Goal: Task Accomplishment & Management: Complete application form

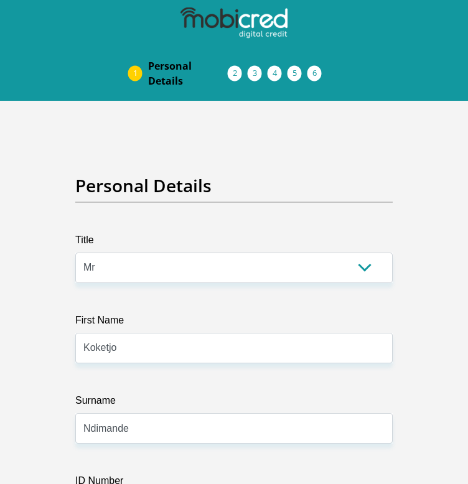
select select "Mr"
select select "1"
select select "ZAF"
select select "nso"
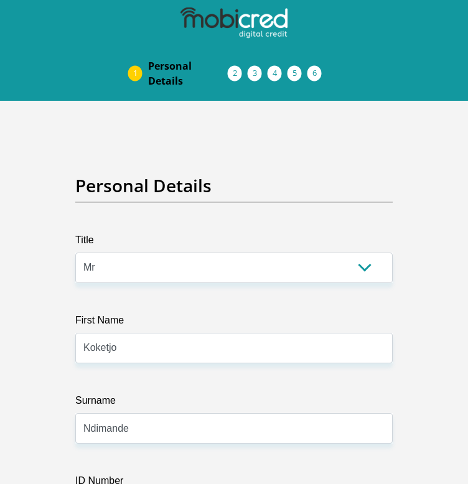
select select "2"
select select "Gauteng"
select select "0"
select select "Rented"
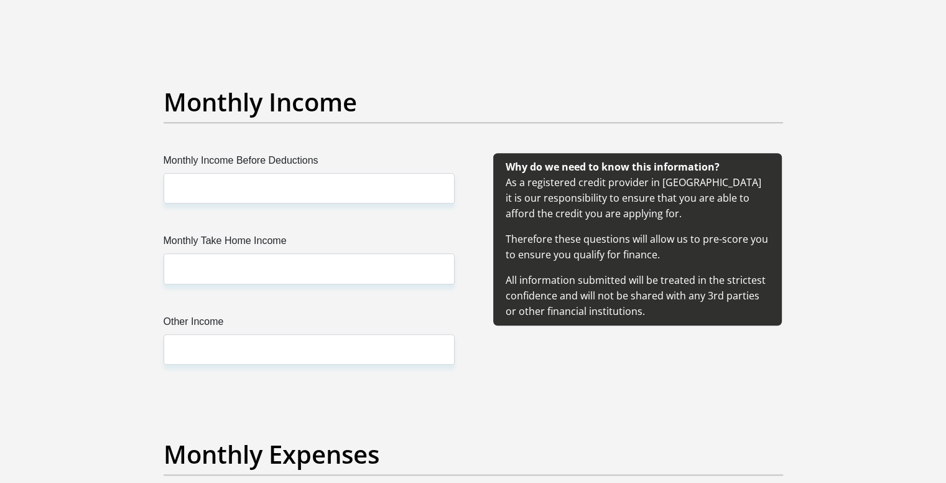
scroll to position [1430, 0]
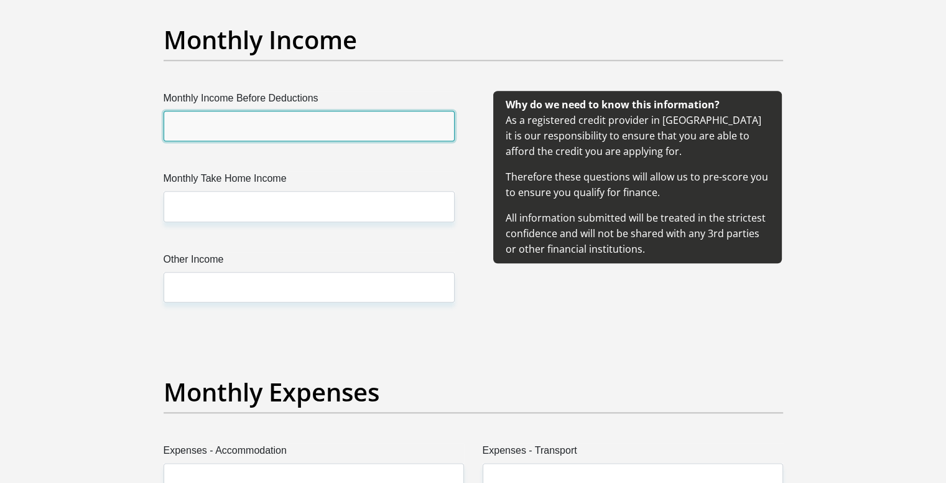
click at [289, 134] on input "Monthly Income Before Deductions" at bounding box center [309, 126] width 291 height 30
type input "31094.97"
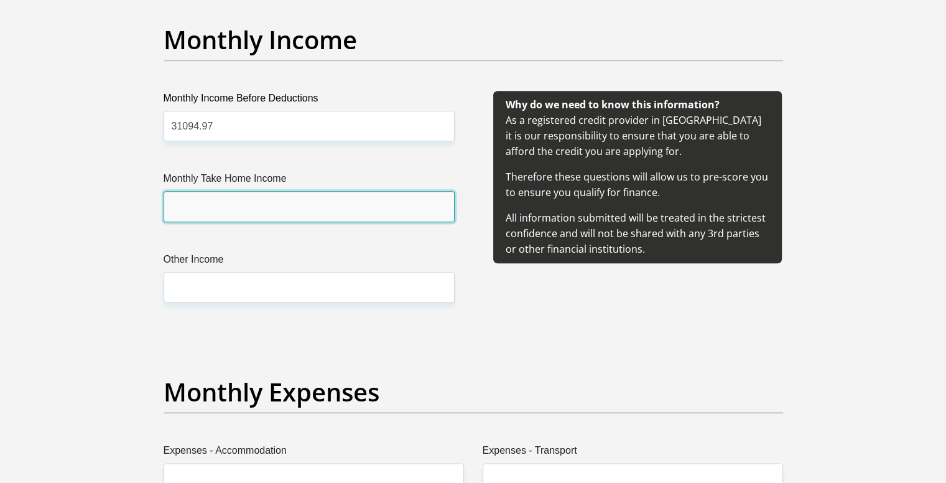
click at [276, 218] on input "Monthly Take Home Income" at bounding box center [309, 206] width 291 height 30
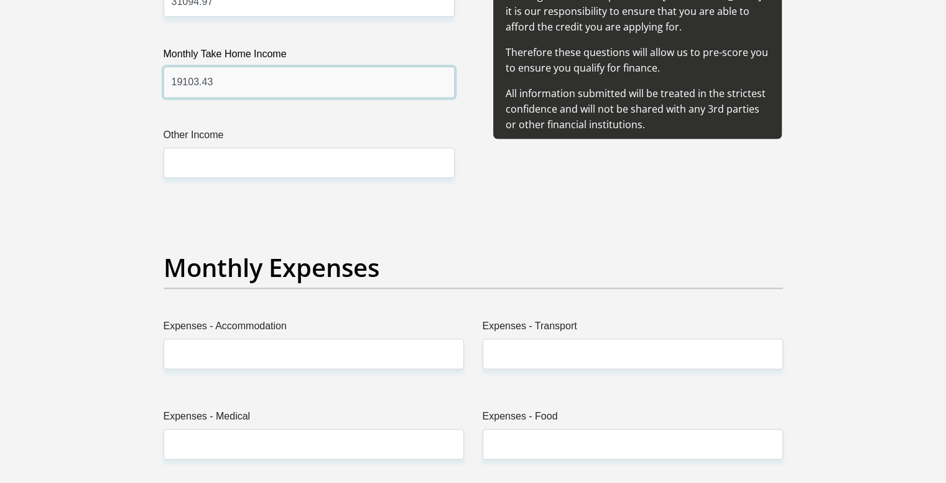
type input "19103.43"
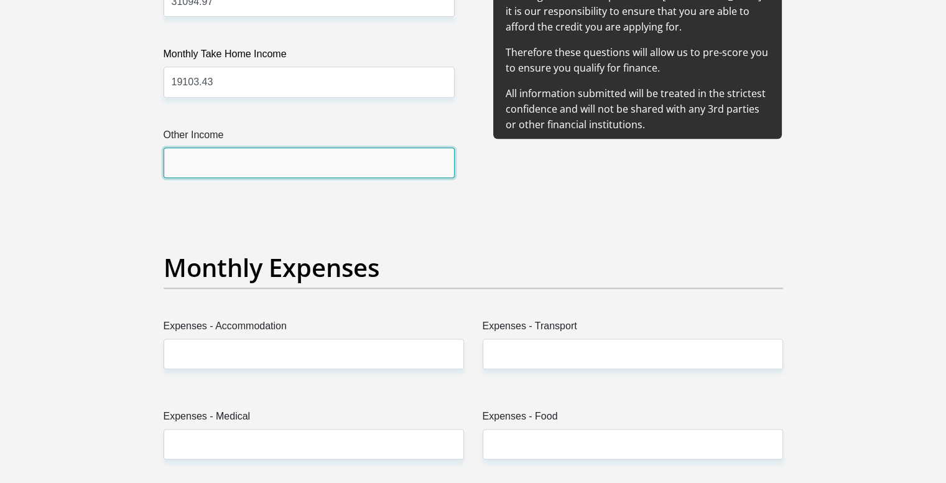
click at [289, 169] on input "Other Income" at bounding box center [309, 162] width 291 height 30
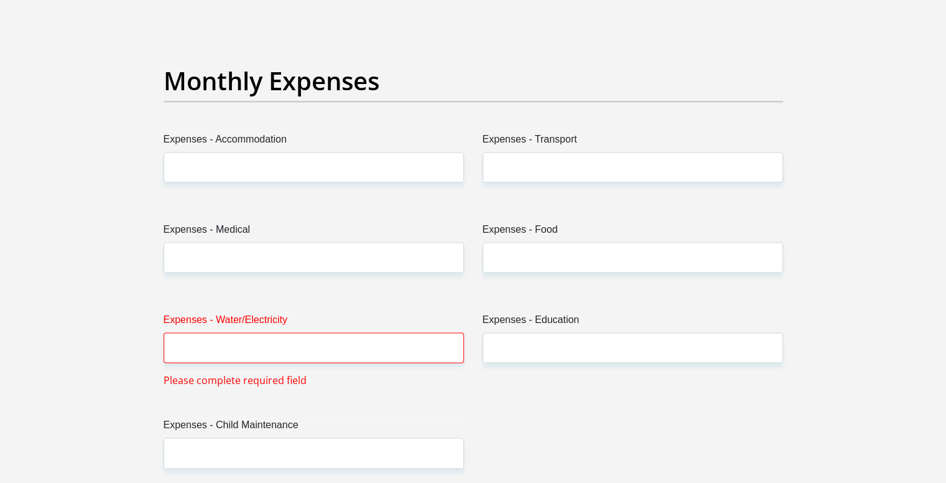
type input "0"
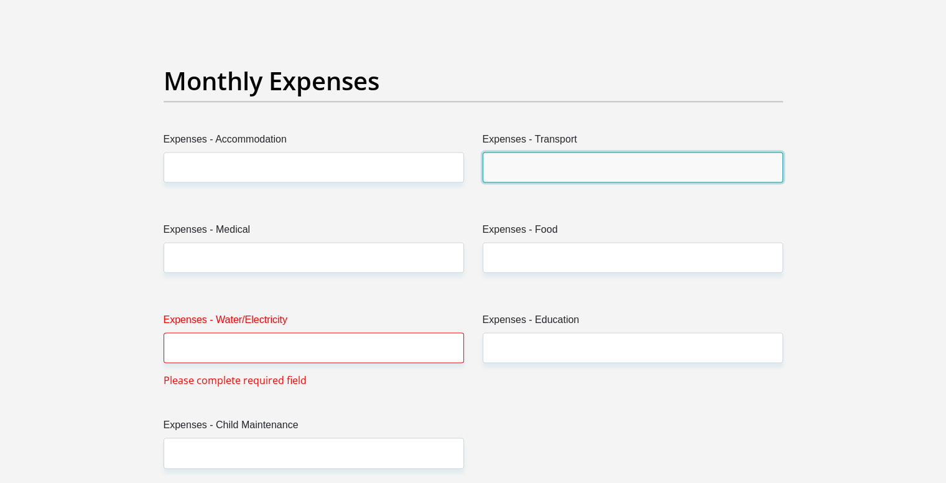
click at [467, 164] on input "Expenses - Transport" at bounding box center [633, 167] width 300 height 30
type input "1000"
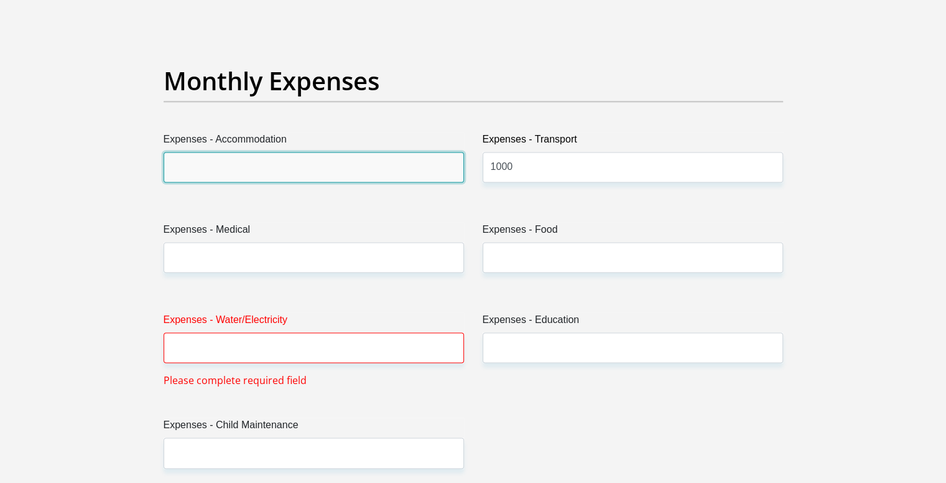
click at [384, 171] on input "Expenses - Accommodation" at bounding box center [314, 167] width 300 height 30
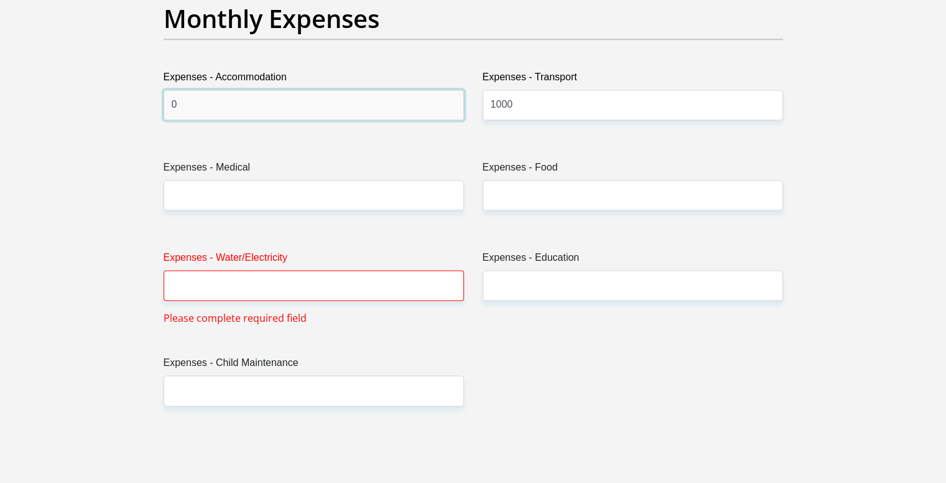
scroll to position [1866, 0]
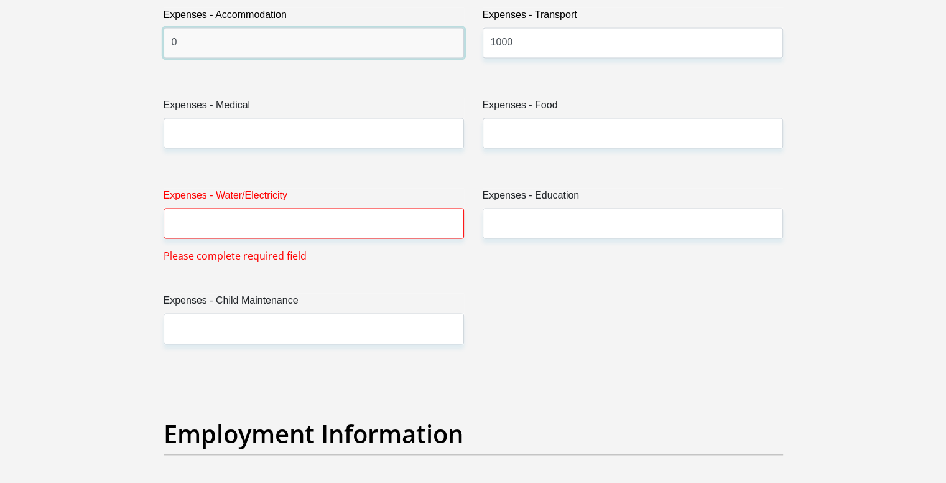
type input "0"
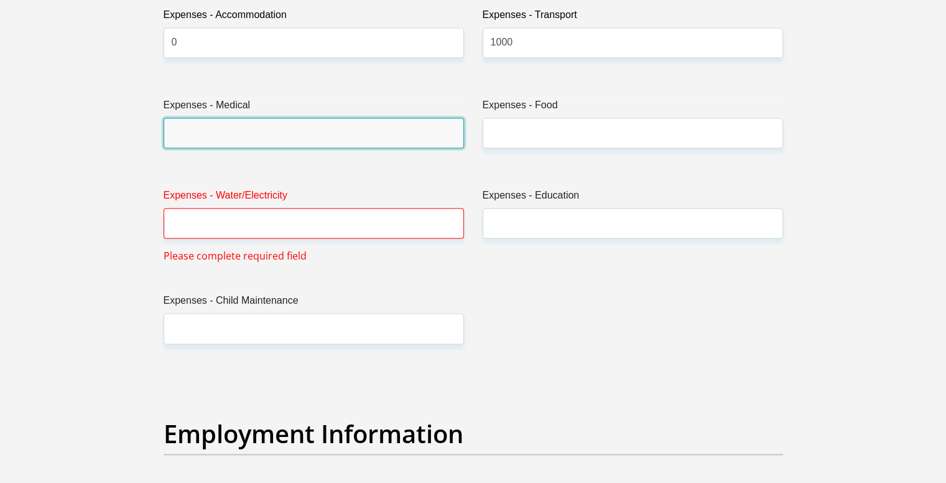
click at [368, 141] on input "Expenses - Medical" at bounding box center [314, 133] width 300 height 30
type input "0"
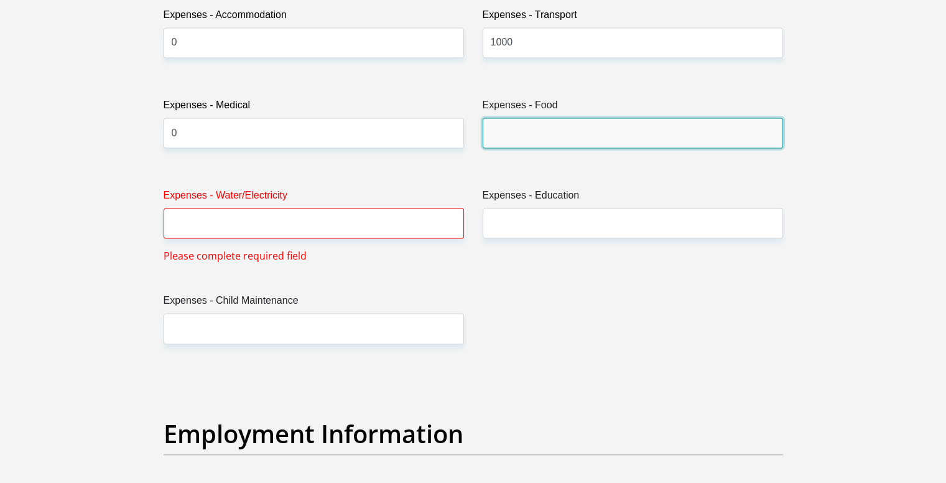
click at [467, 131] on input "Expenses - Food" at bounding box center [633, 133] width 300 height 30
type input "1500"
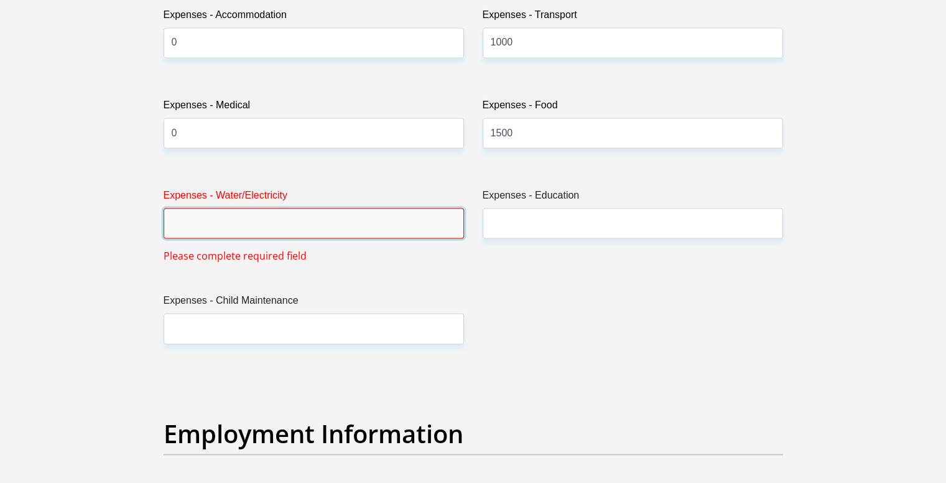
click at [333, 218] on input "Expenses - Water/Electricity" at bounding box center [314, 223] width 300 height 30
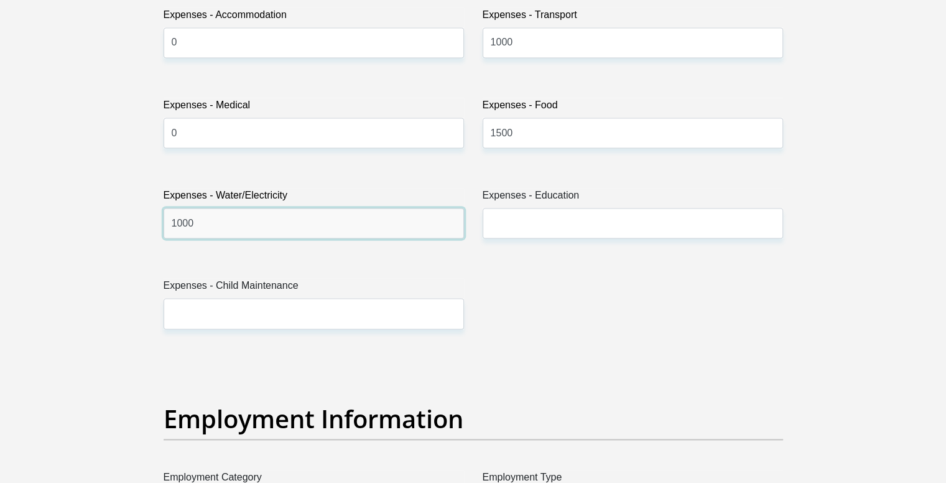
type input "1000"
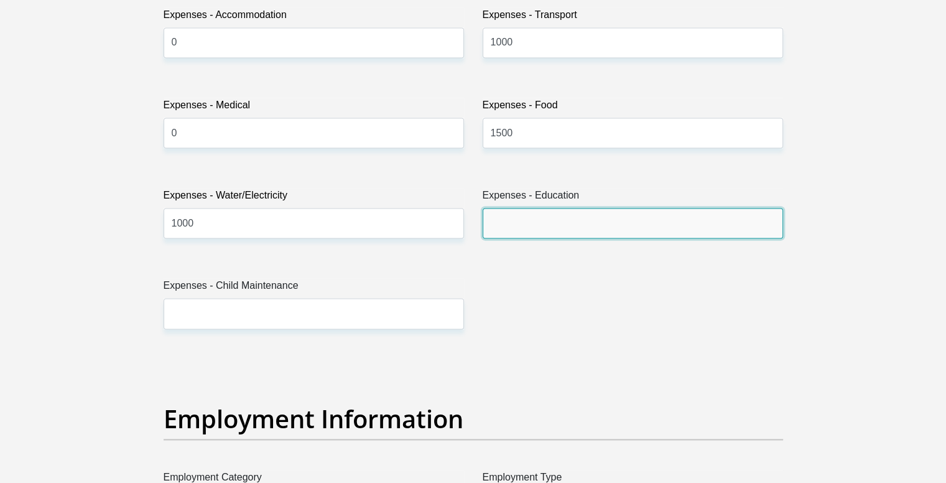
click at [467, 233] on input "Expenses - Education" at bounding box center [633, 223] width 300 height 30
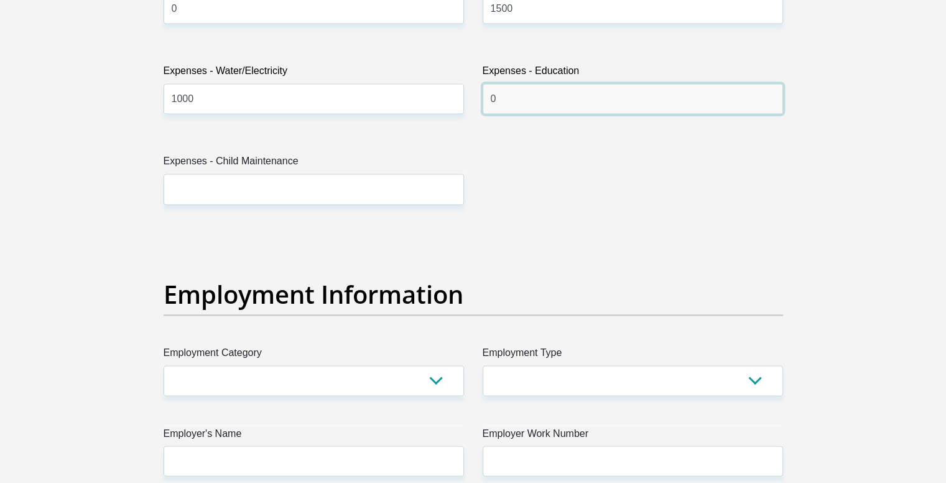
type input "0"
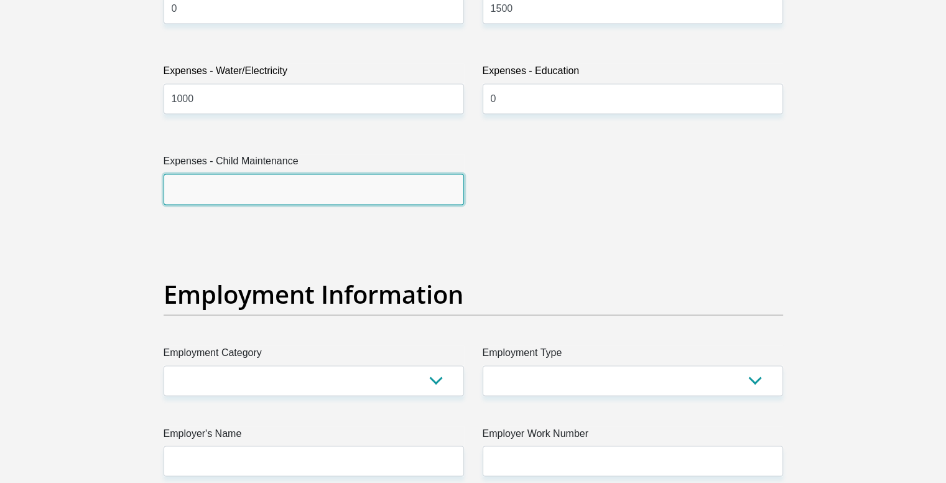
click at [320, 189] on input "Expenses - Child Maintenance" at bounding box center [314, 188] width 300 height 30
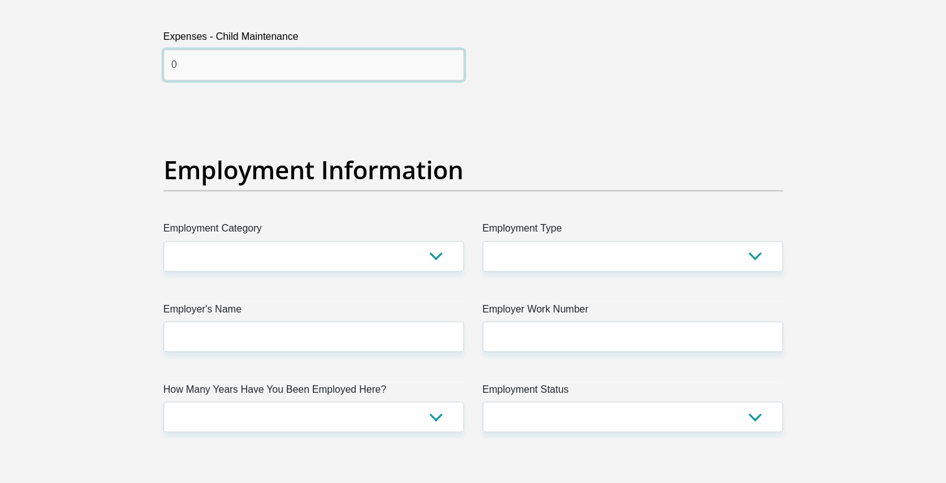
scroll to position [2176, 0]
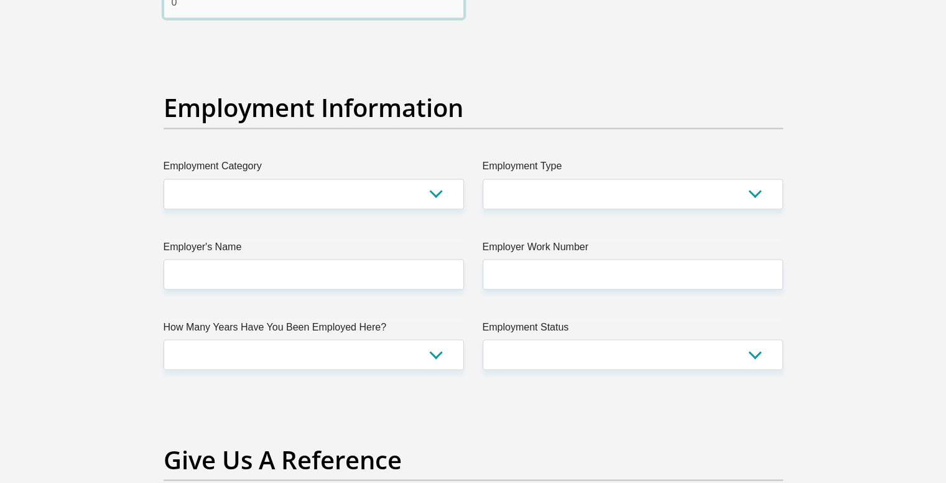
type input "0"
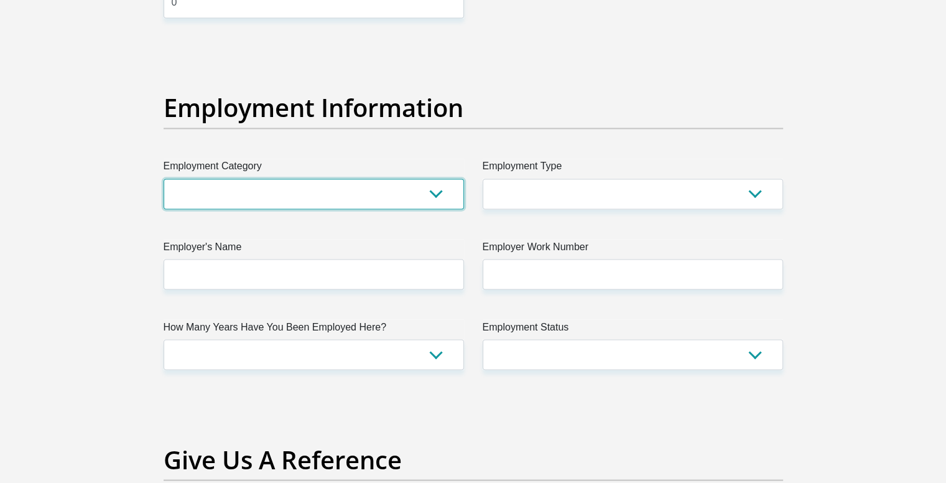
click at [435, 201] on select "AGRICULTURE ALCOHOL & TOBACCO CONSTRUCTION MATERIALS METALLURGY EQUIPMENT FOR R…" at bounding box center [314, 193] width 300 height 30
click at [439, 197] on select "AGRICULTURE ALCOHOL & TOBACCO CONSTRUCTION MATERIALS METALLURGY EQUIPMENT FOR R…" at bounding box center [314, 193] width 300 height 30
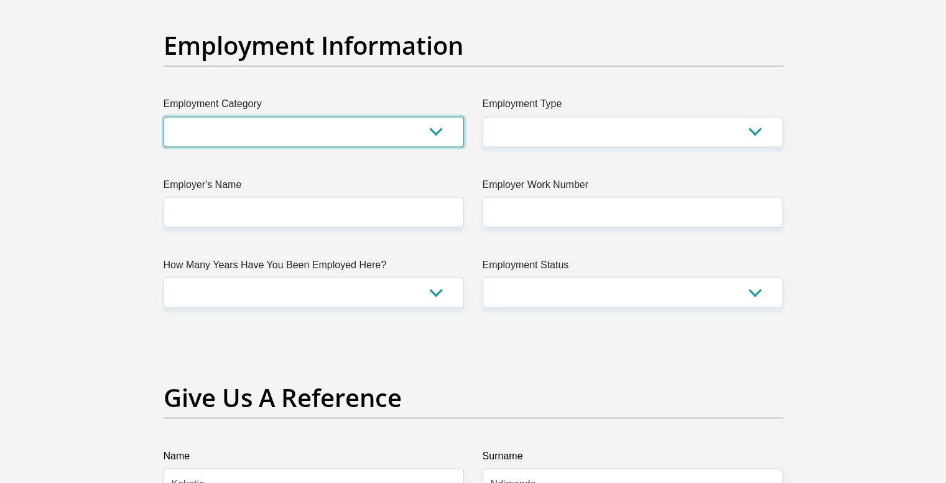
scroll to position [2301, 0]
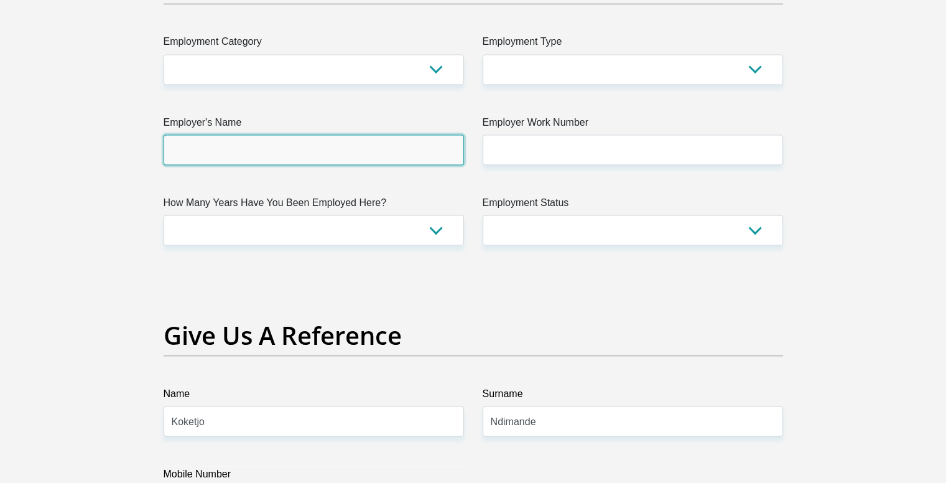
click at [389, 148] on input "Employer's Name" at bounding box center [314, 149] width 300 height 30
type input "FordMotorCompanySA"
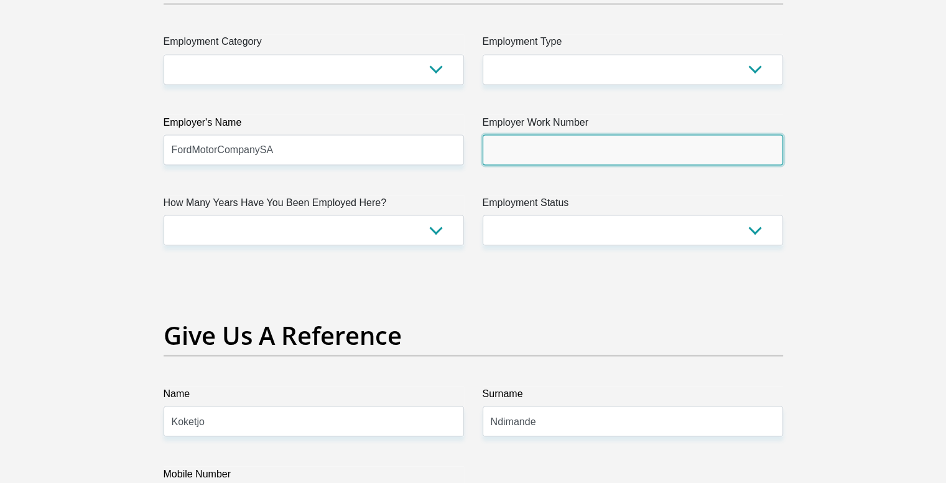
click at [467, 147] on input "Employer Work Number" at bounding box center [633, 149] width 300 height 30
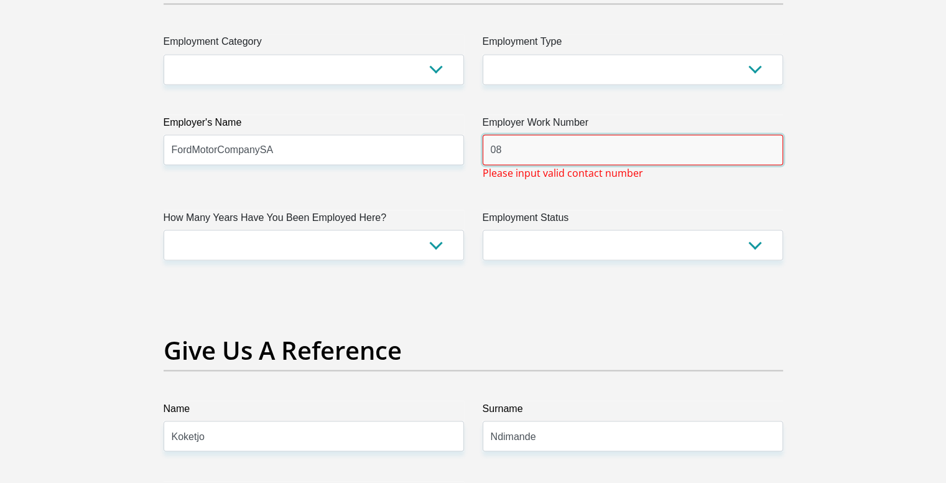
type input "0"
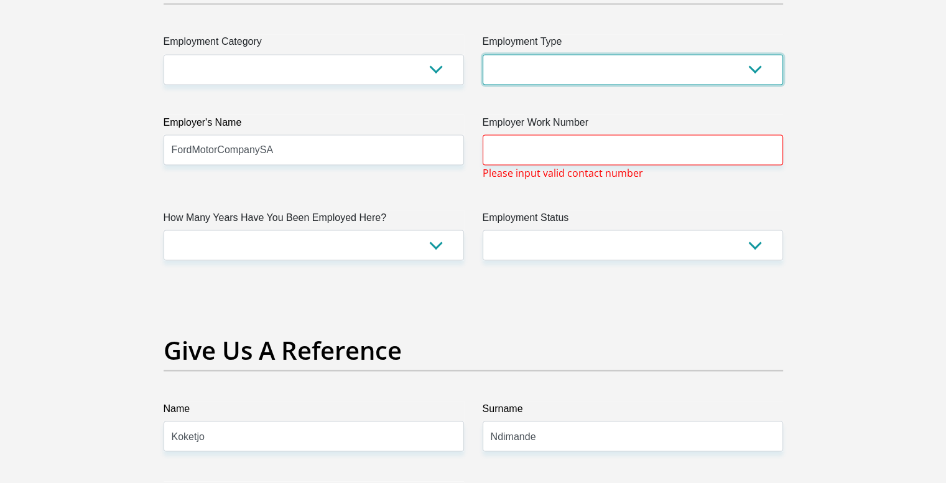
click at [467, 60] on select "College/Lecturer Craft Seller Creative Driver Executive Farmer Forces - Non Com…" at bounding box center [633, 69] width 300 height 30
select select "Production/Manufacturing"
click at [467, 54] on select "College/Lecturer Craft Seller Creative Driver Executive Farmer Forces - Non Com…" at bounding box center [633, 69] width 300 height 30
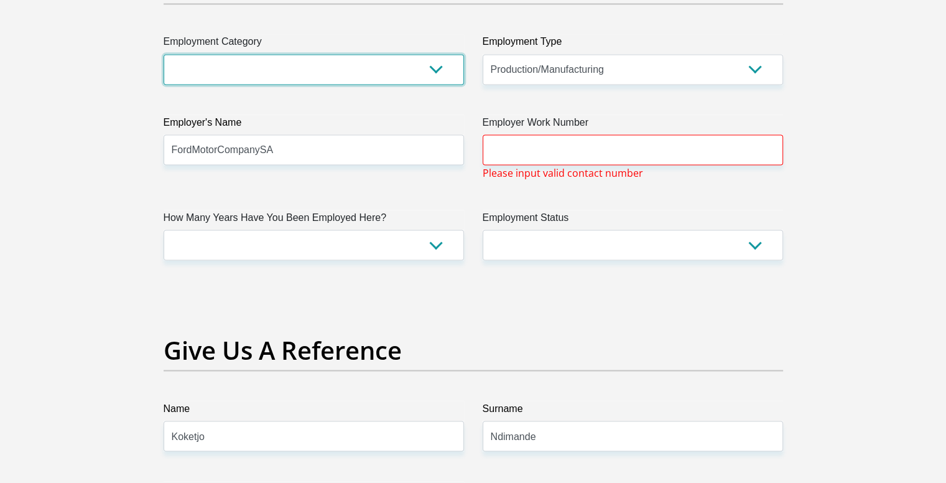
click at [453, 70] on select "AGRICULTURE ALCOHOL & TOBACCO CONSTRUCTION MATERIALS METALLURGY EQUIPMENT FOR R…" at bounding box center [314, 69] width 300 height 30
select select "12"
click at [164, 54] on select "AGRICULTURE ALCOHOL & TOBACCO CONSTRUCTION MATERIALS METALLURGY EQUIPMENT FOR R…" at bounding box center [314, 69] width 300 height 30
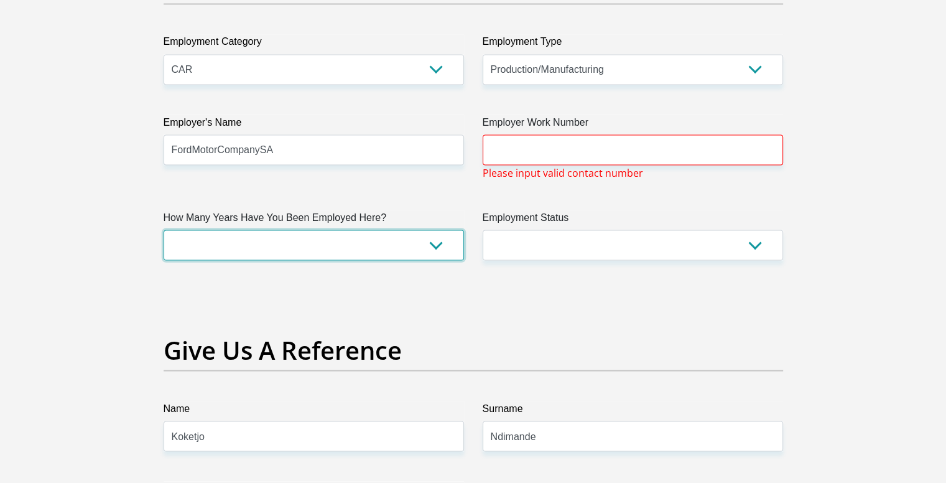
click at [382, 242] on select "less than 1 year 1-3 years 3-5 years 5+ years" at bounding box center [314, 244] width 300 height 30
select select "48"
click at [164, 229] on select "less than 1 year 1-3 years 3-5 years 5+ years" at bounding box center [314, 244] width 300 height 30
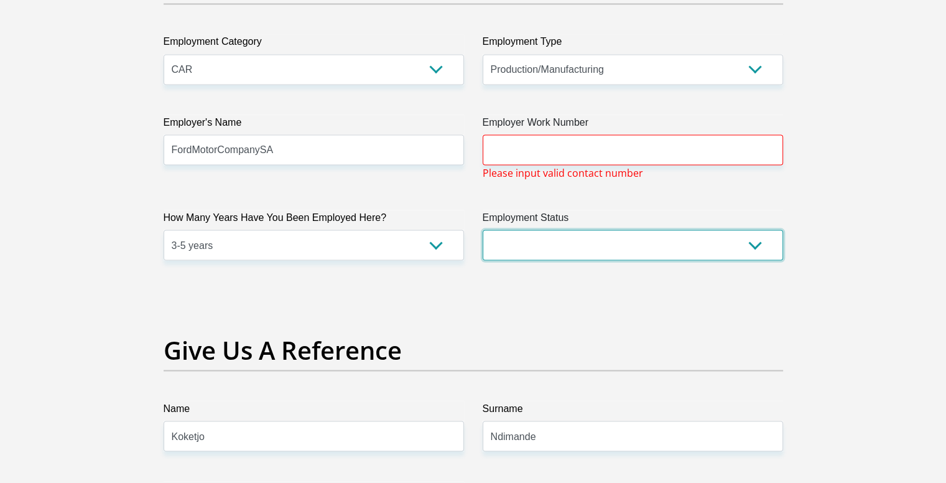
click at [467, 240] on select "Permanent/Full-time Part-time/Casual Contract Worker Self-Employed Housewife Re…" at bounding box center [633, 244] width 300 height 30
select select "1"
click at [467, 229] on select "Permanent/Full-time Part-time/Casual Contract Worker Self-Employed Housewife Re…" at bounding box center [633, 244] width 300 height 30
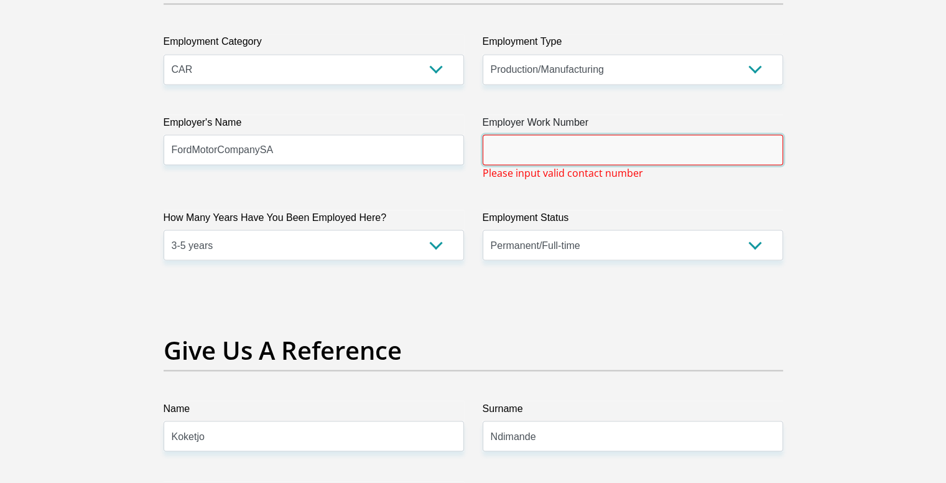
click at [467, 149] on input "Employer Work Number" at bounding box center [633, 149] width 300 height 30
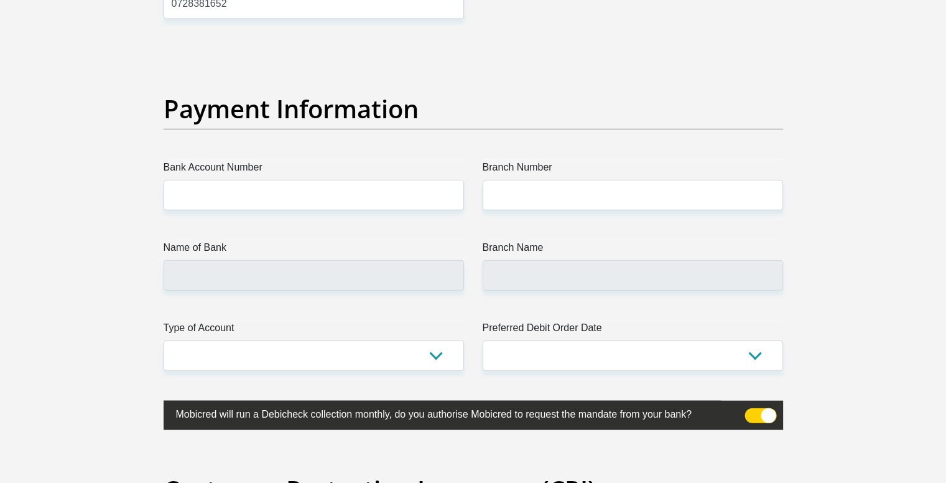
scroll to position [2861, 0]
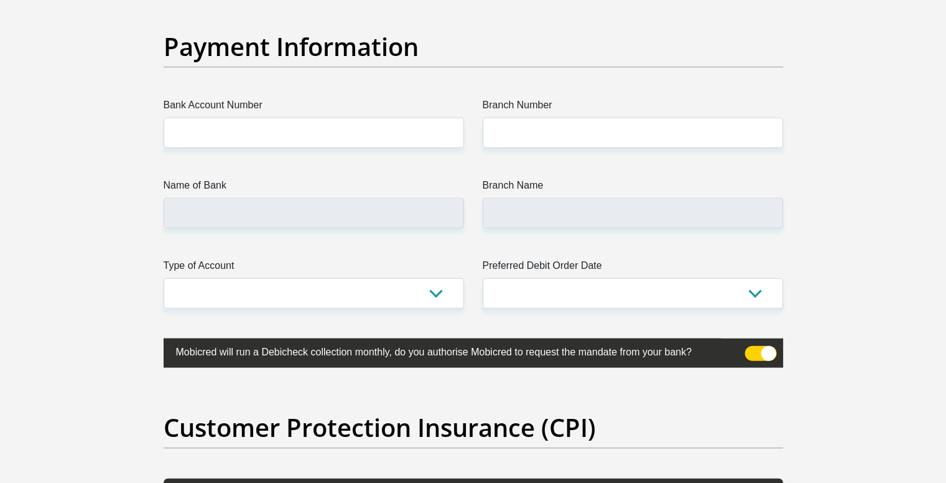
type input "0728381652"
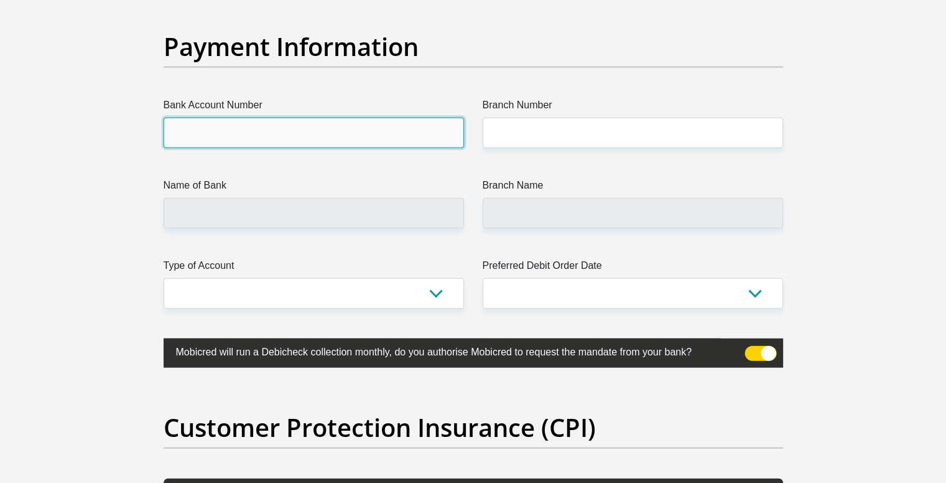
click at [346, 128] on input "Bank Account Number" at bounding box center [314, 133] width 300 height 30
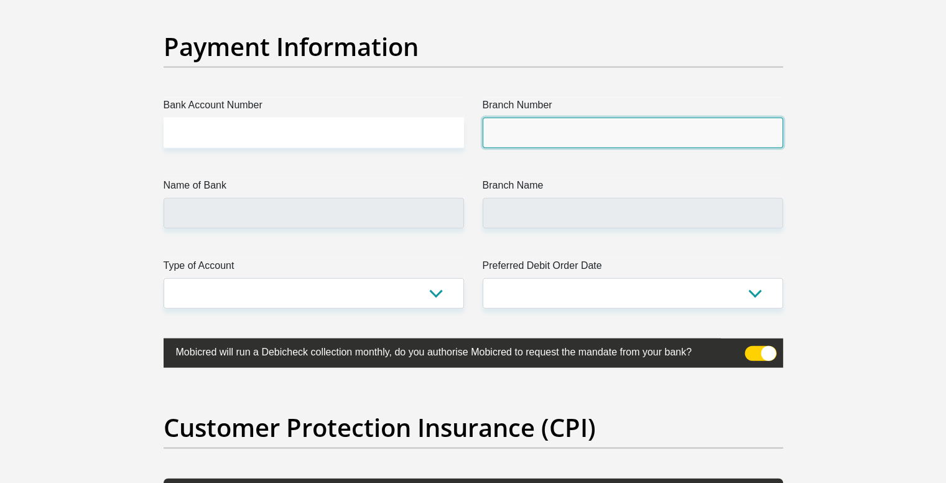
click at [467, 129] on input "Branch Number" at bounding box center [633, 133] width 300 height 30
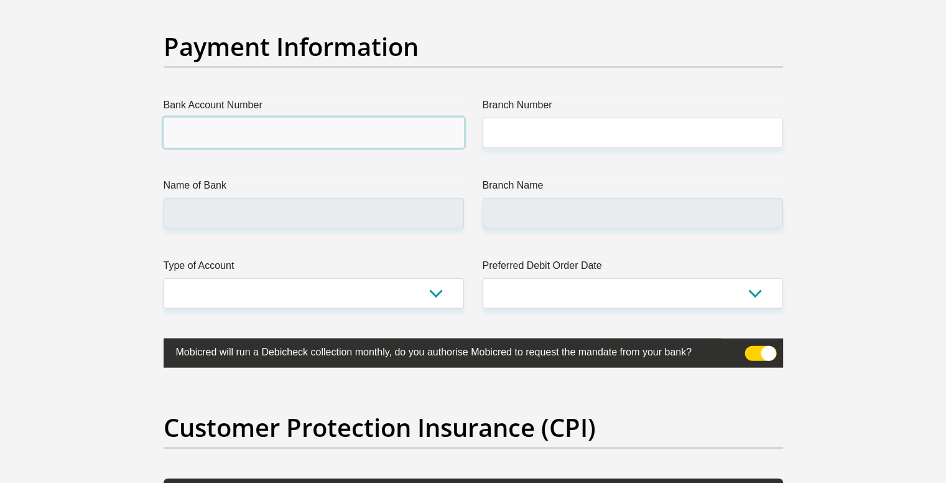
click at [409, 132] on input "Bank Account Number" at bounding box center [314, 133] width 300 height 30
type input "1314927426"
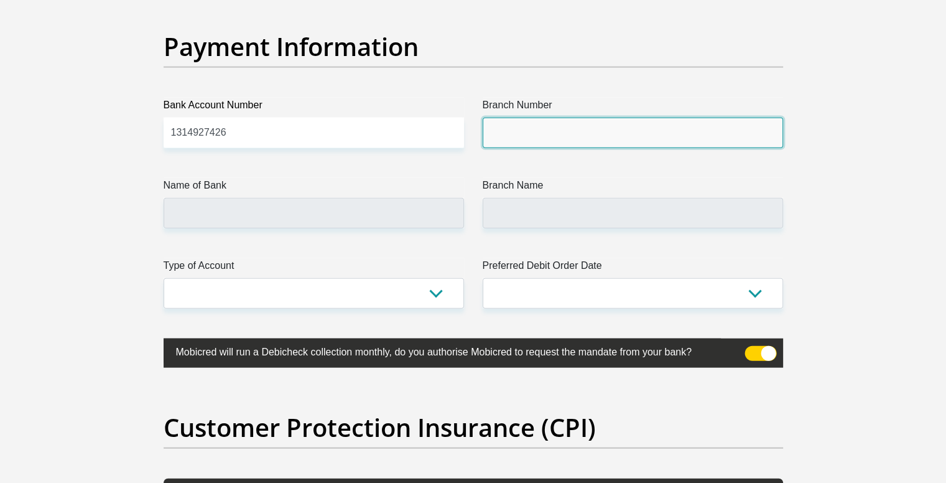
click at [467, 129] on input "Branch Number" at bounding box center [633, 133] width 300 height 30
type input "1"
type input "147105"
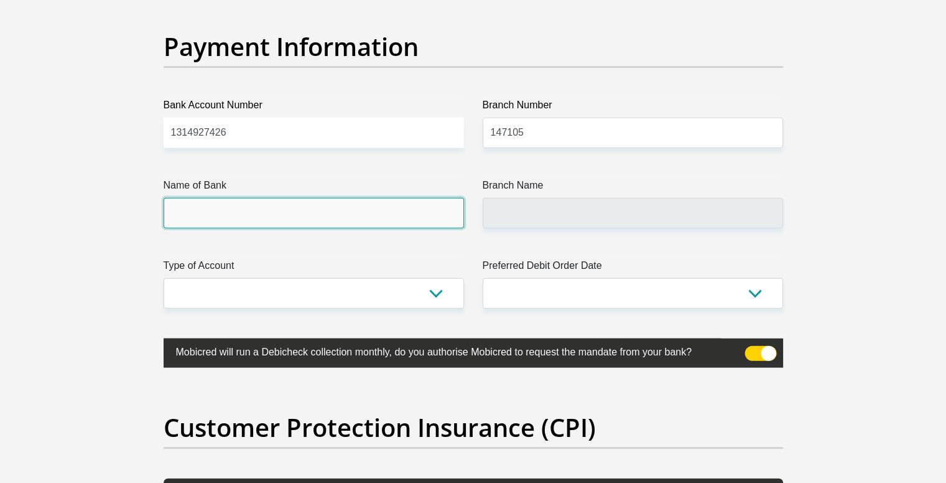
click at [312, 220] on input "Name of Bank" at bounding box center [314, 213] width 300 height 30
type input "NEDBANK"
type input "NEDBANK SPARE"
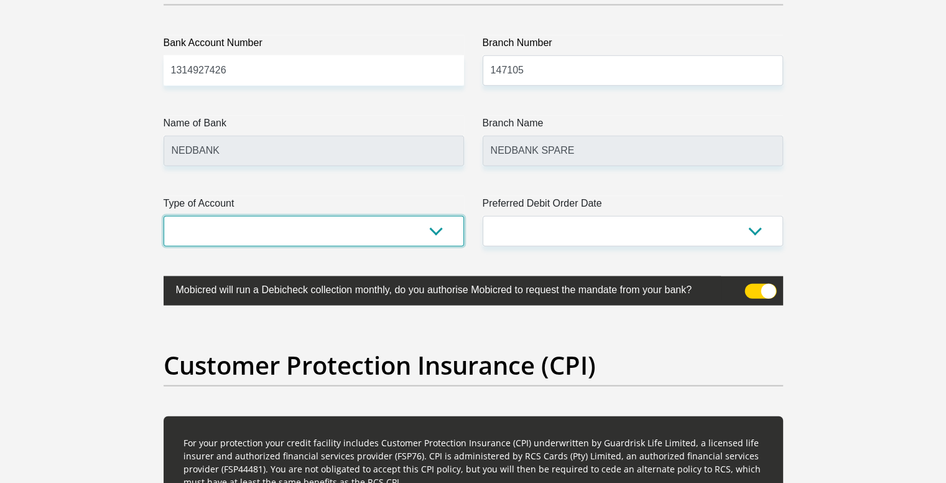
click at [436, 226] on select "Cheque Savings" at bounding box center [314, 231] width 300 height 30
select select "CUR"
click at [164, 216] on select "Cheque Savings" at bounding box center [314, 231] width 300 height 30
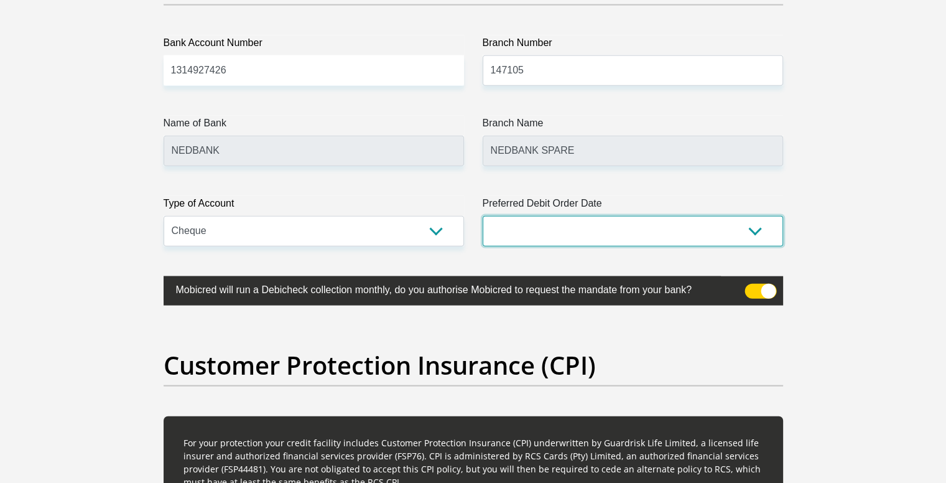
click at [467, 231] on select "1st 2nd 3rd 4th 5th 7th 18th 19th 20th 21st 22nd 23rd 24th 25th 26th 27th 28th …" at bounding box center [633, 231] width 300 height 30
select select "18"
click at [467, 216] on select "1st 2nd 3rd 4th 5th 7th 18th 19th 20th 21st 22nd 23rd 24th 25th 26th 27th 28th …" at bounding box center [633, 231] width 300 height 30
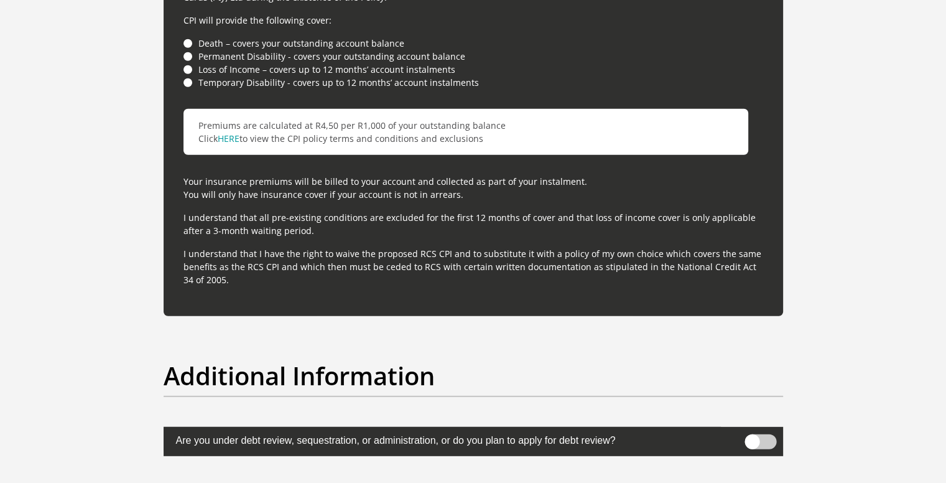
scroll to position [3482, 0]
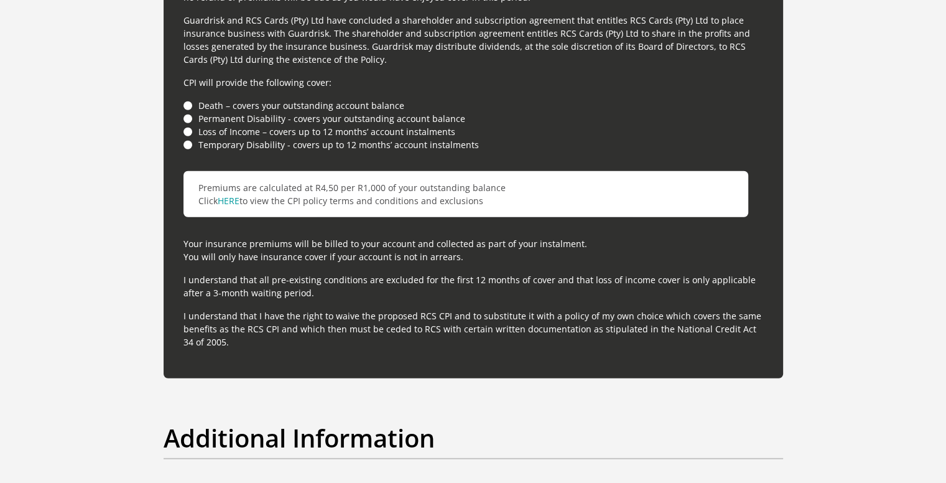
click at [189, 103] on li "Death – covers your outstanding account balance" at bounding box center [473, 105] width 580 height 13
click at [189, 116] on li "Permanent Disability - covers your outstanding account balance" at bounding box center [473, 118] width 580 height 13
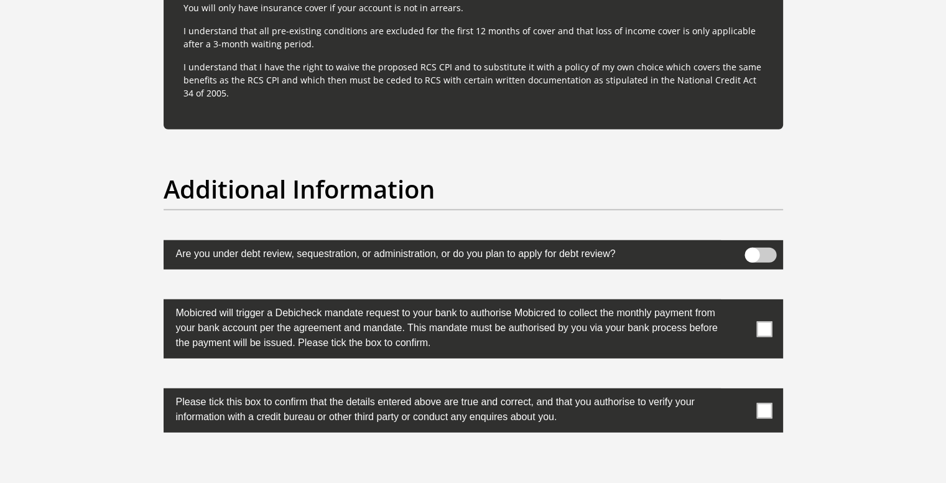
scroll to position [3856, 0]
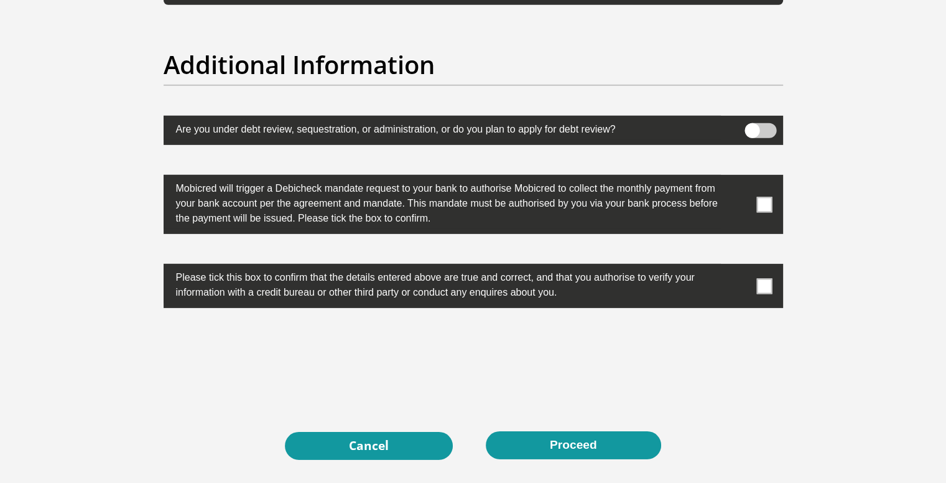
click at [467, 285] on span at bounding box center [764, 286] width 16 height 16
click at [467, 267] on input "checkbox" at bounding box center [739, 267] width 0 height 0
click at [467, 200] on span at bounding box center [764, 205] width 16 height 16
click at [467, 178] on input "checkbox" at bounding box center [739, 178] width 0 height 0
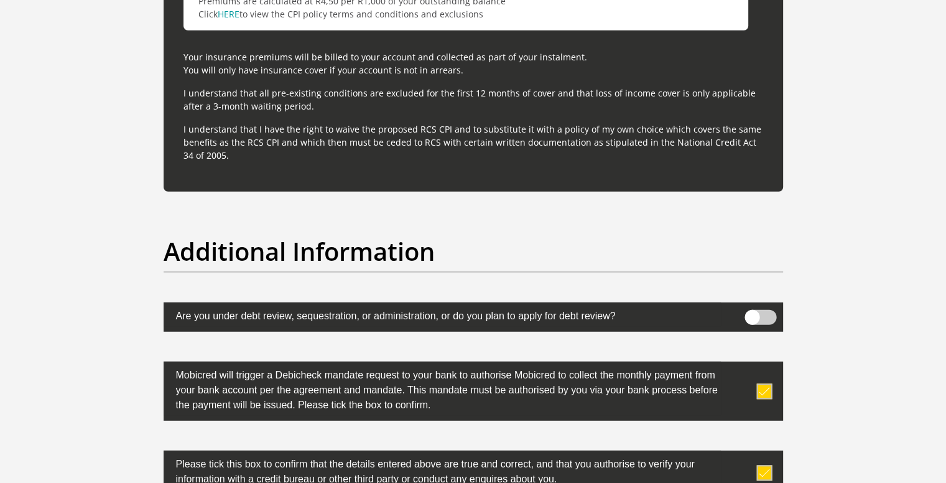
scroll to position [3977, 0]
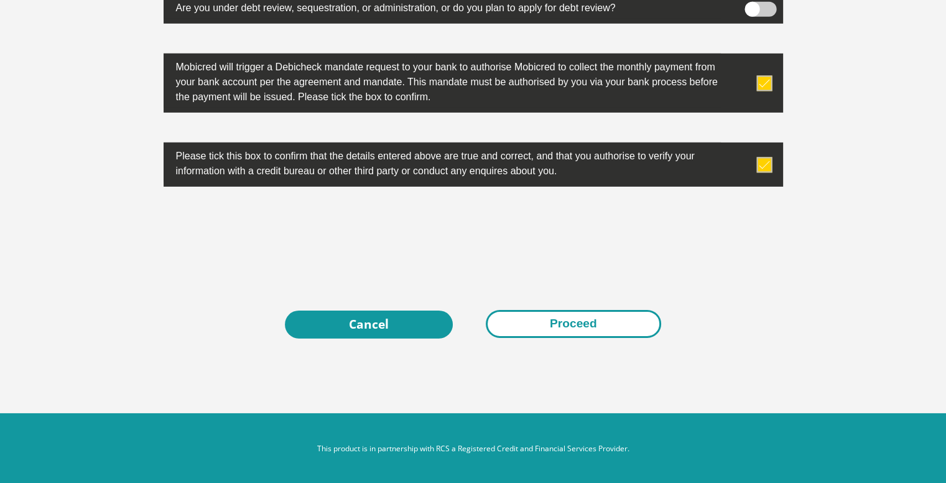
click at [467, 319] on button "Proceed" at bounding box center [573, 324] width 175 height 28
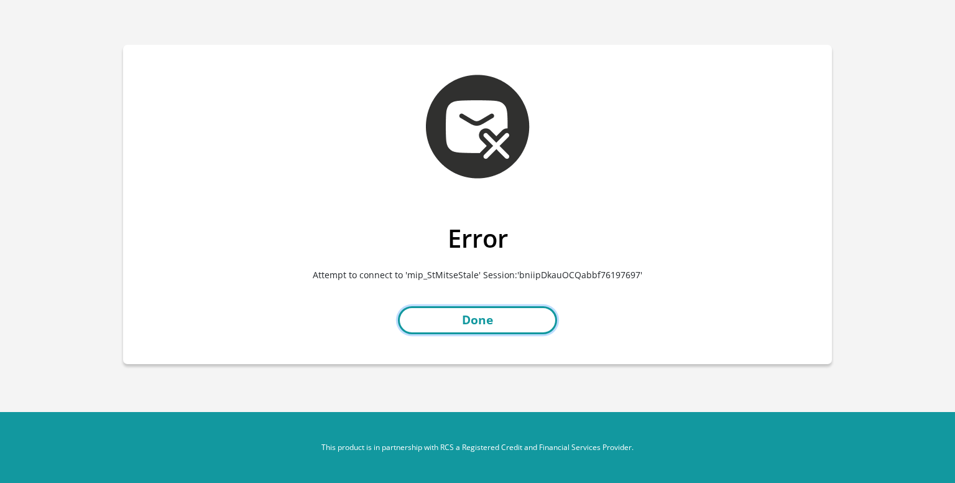
click at [483, 315] on link "Done" at bounding box center [477, 320] width 159 height 28
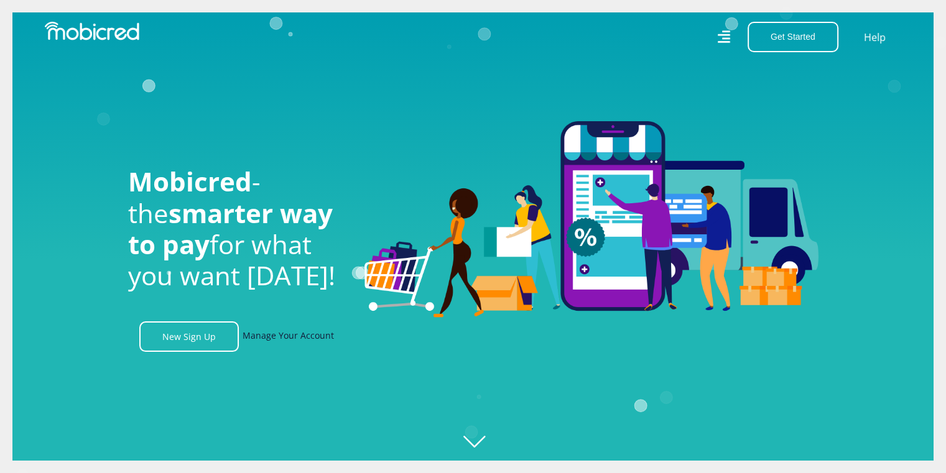
click at [280, 344] on link "Manage Your Account" at bounding box center [288, 337] width 91 height 30
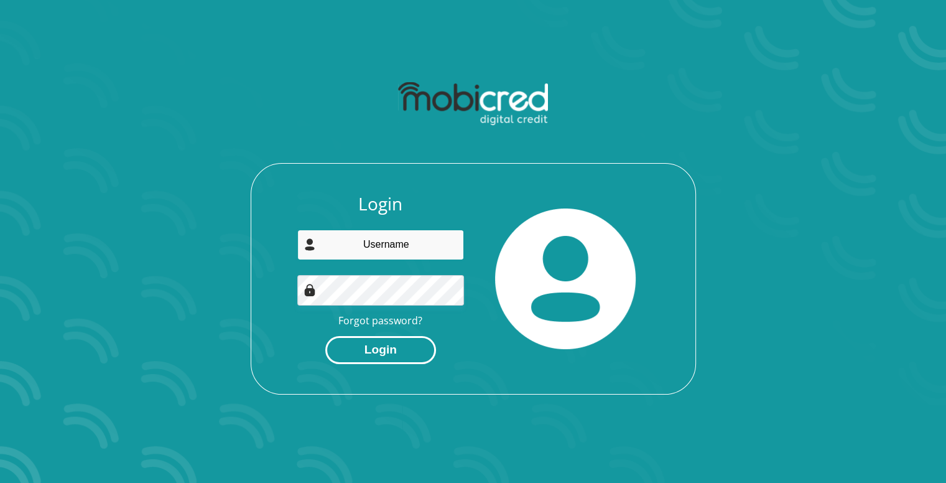
type input "koketjondimande@gmail.com"
click at [391, 356] on button "Login" at bounding box center [380, 350] width 111 height 28
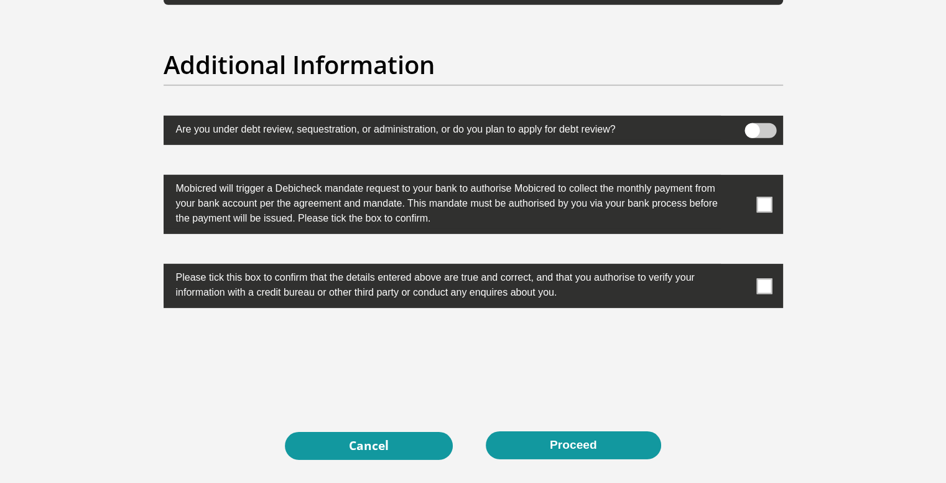
scroll to position [3977, 0]
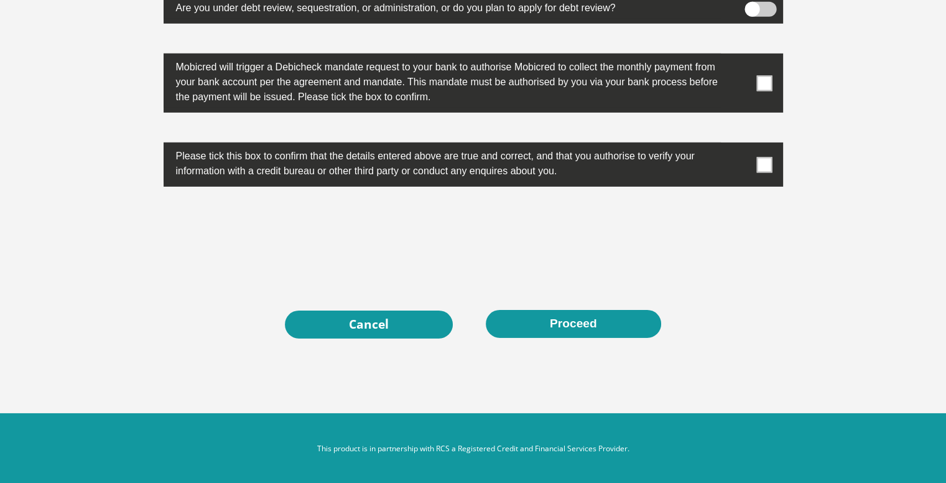
click at [757, 165] on span at bounding box center [764, 165] width 16 height 16
click at [739, 146] on input "checkbox" at bounding box center [739, 146] width 0 height 0
click at [761, 86] on span at bounding box center [764, 83] width 16 height 16
click at [739, 57] on input "checkbox" at bounding box center [739, 57] width 0 height 0
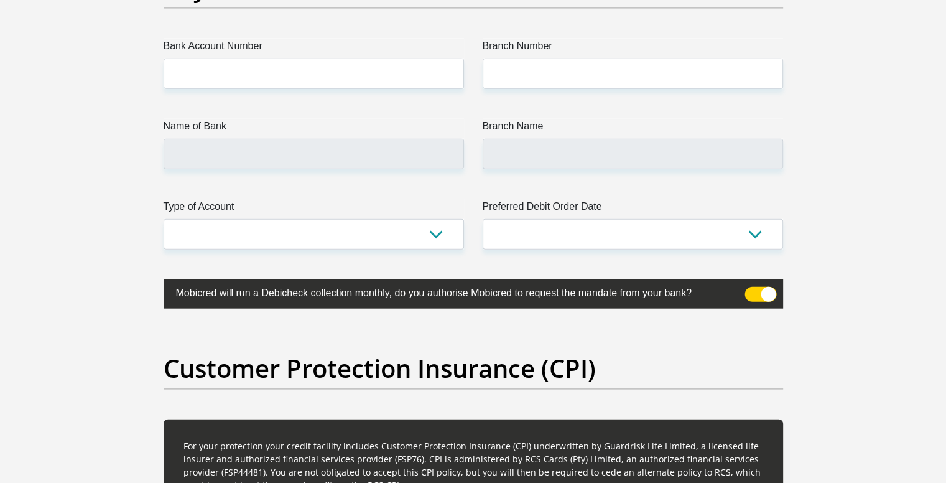
scroll to position [2857, 0]
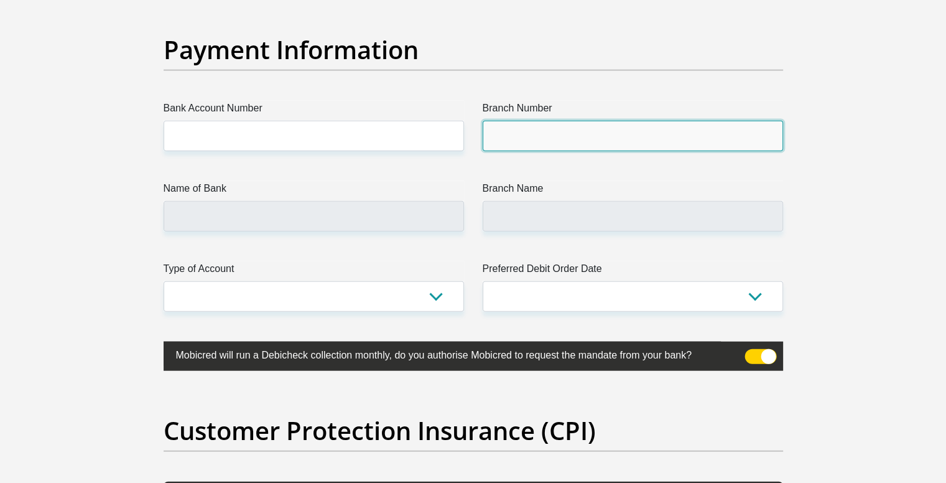
click at [537, 136] on input "Branch Number" at bounding box center [633, 136] width 300 height 30
type input "147105"
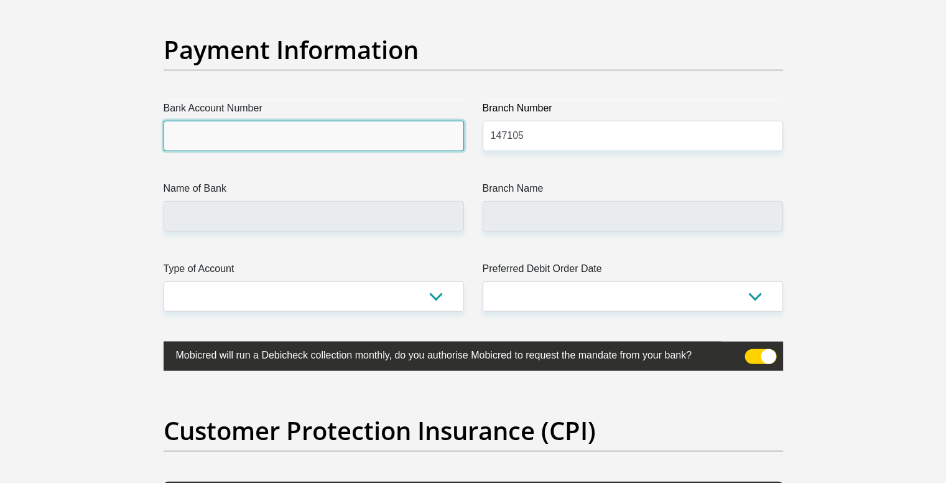
click at [392, 136] on input "Bank Account Number" at bounding box center [314, 136] width 300 height 30
type input "NEDBANK"
type input "NEDBANK SPARE"
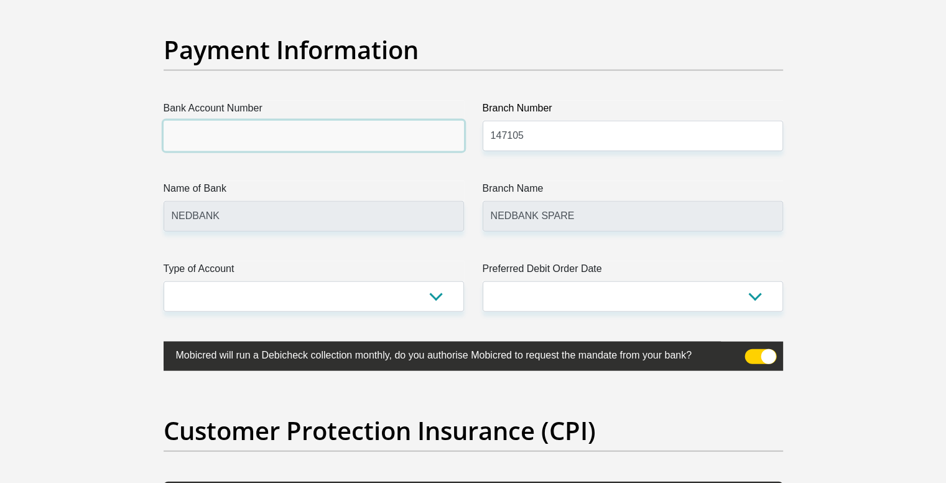
type input "1314927426"
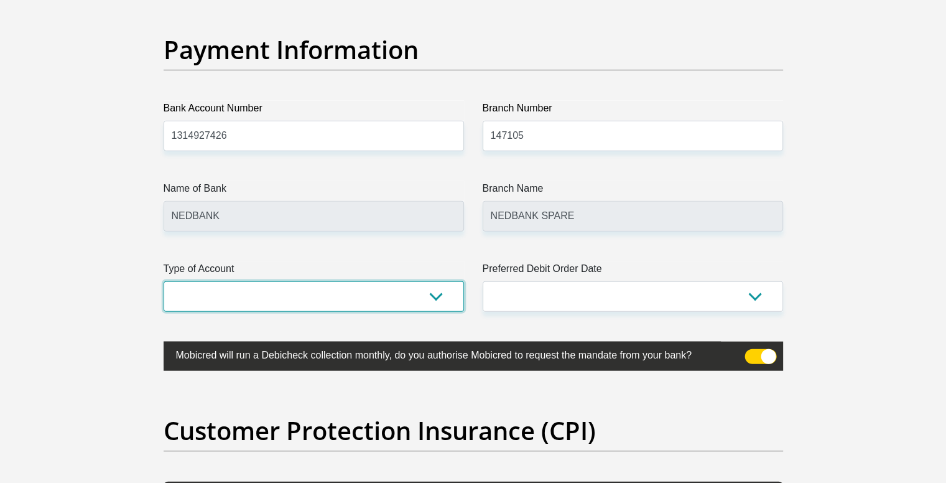
click at [430, 295] on select "Cheque Savings" at bounding box center [314, 296] width 300 height 30
select select "CUR"
click at [164, 281] on select "Cheque Savings" at bounding box center [314, 296] width 300 height 30
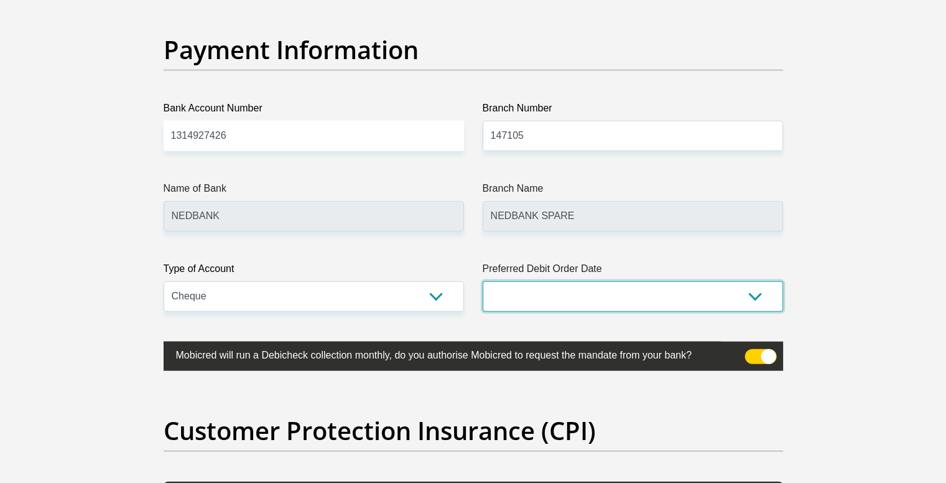
click at [649, 298] on select "1st 2nd 3rd 4th 5th 7th 18th 19th 20th 21st 22nd 23rd 24th 25th 26th 27th 28th …" at bounding box center [633, 296] width 300 height 30
select select "20"
click at [483, 281] on select "1st 2nd 3rd 4th 5th 7th 18th 19th 20th 21st 22nd 23rd 24th 25th 26th 27th 28th …" at bounding box center [633, 296] width 300 height 30
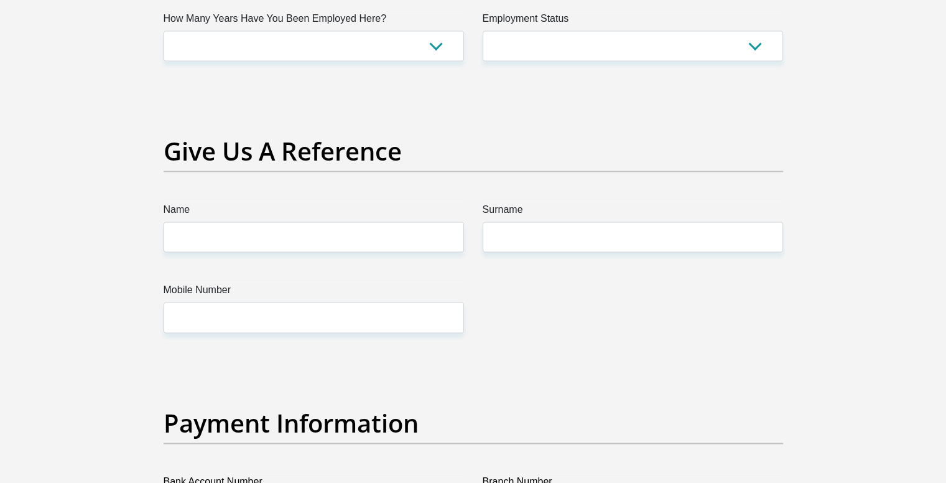
scroll to position [2422, 0]
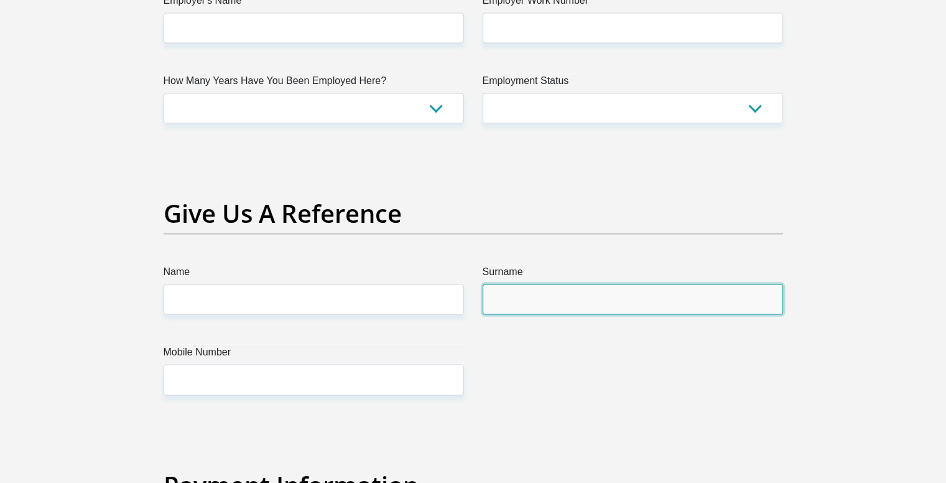
click at [568, 294] on input "Surname" at bounding box center [633, 299] width 300 height 30
type input "Ndimande"
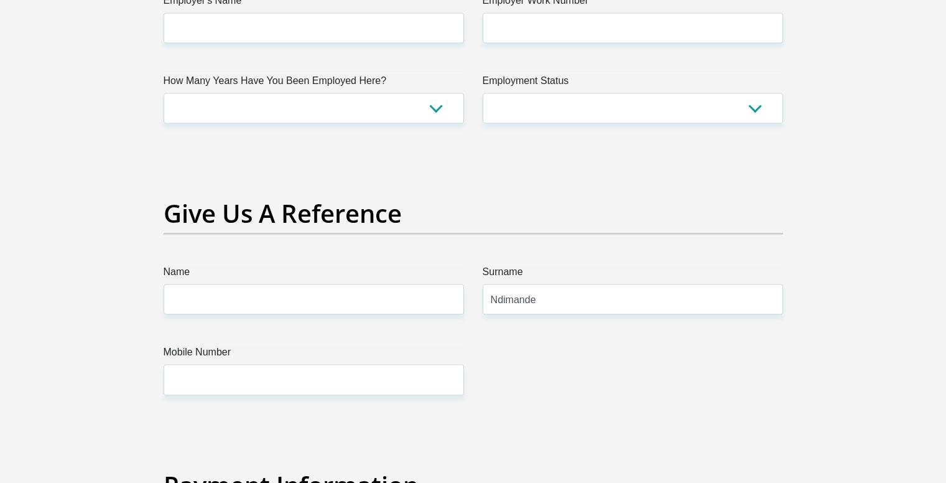
type input "koketjondimande@outlook.com"
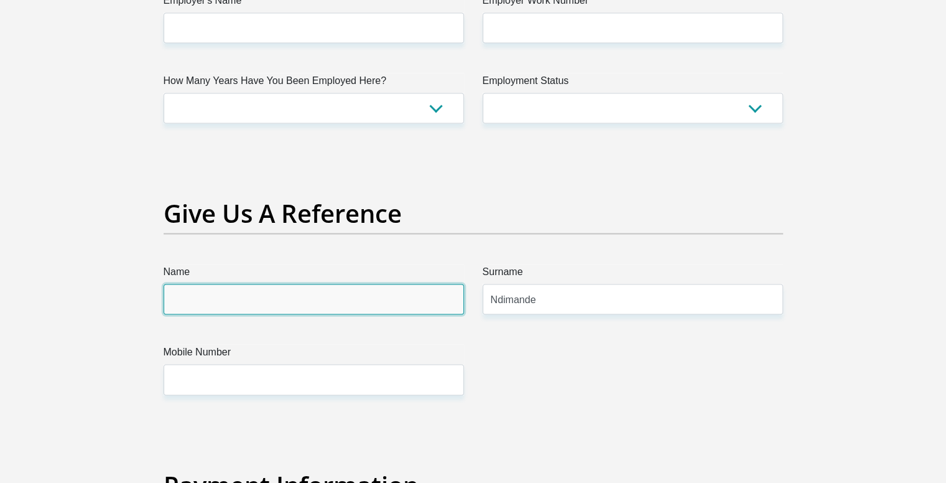
type input "Koketjo"
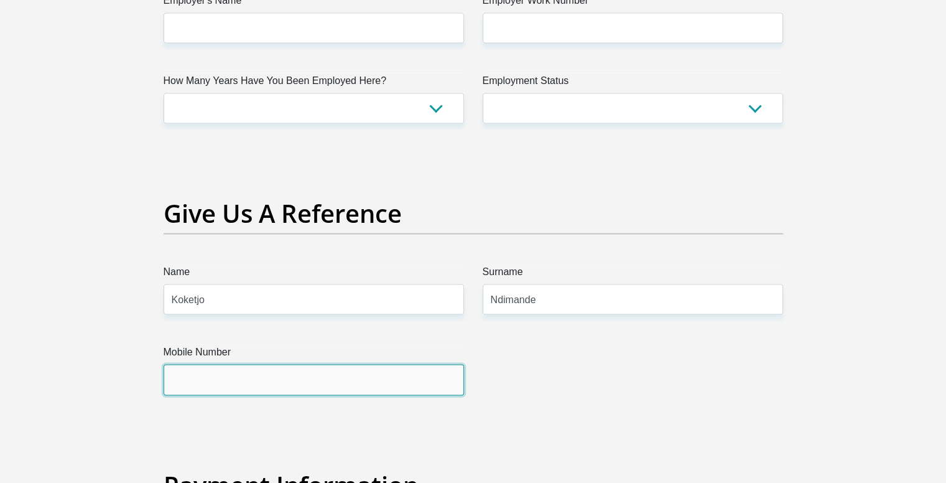
type input "0728381652"
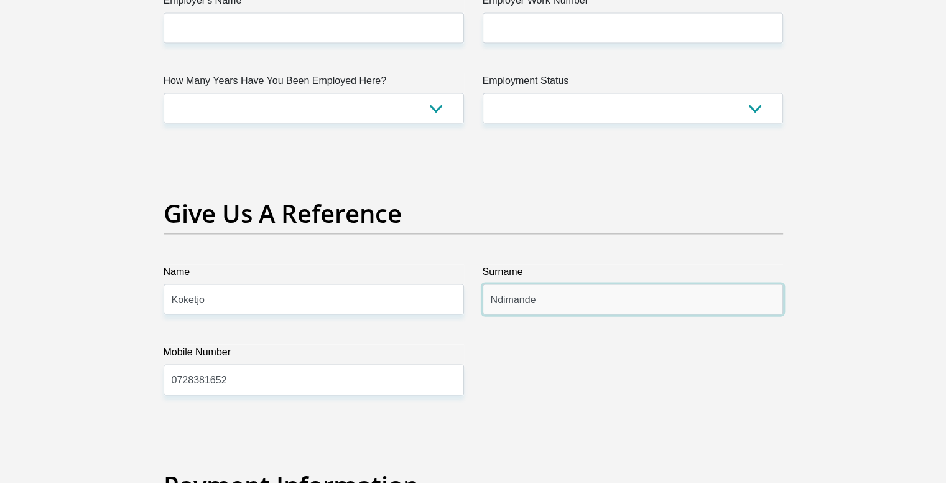
scroll to position [2313, 0]
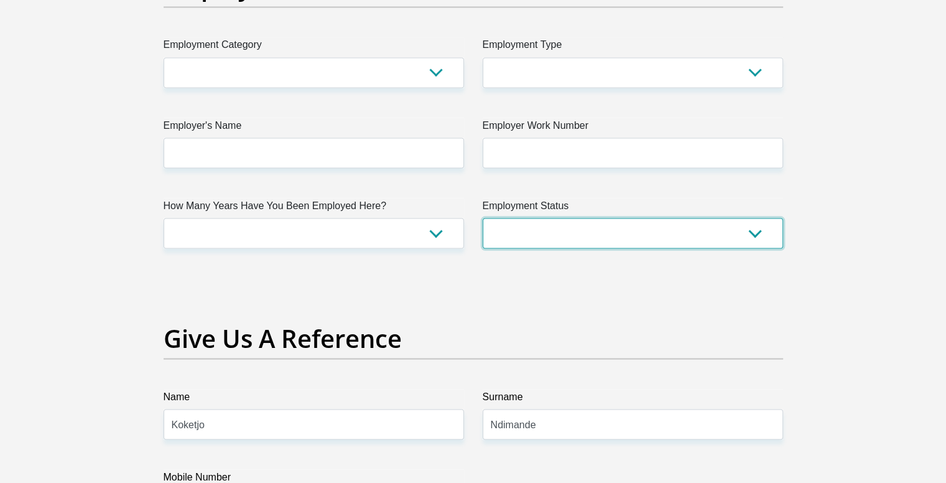
click at [644, 244] on select "Permanent/Full-time Part-time/Casual Contract Worker Self-Employed Housewife Re…" at bounding box center [633, 233] width 300 height 30
select select "1"
click at [483, 218] on select "Permanent/Full-time Part-time/Casual Contract Worker Self-Employed Housewife Re…" at bounding box center [633, 233] width 300 height 30
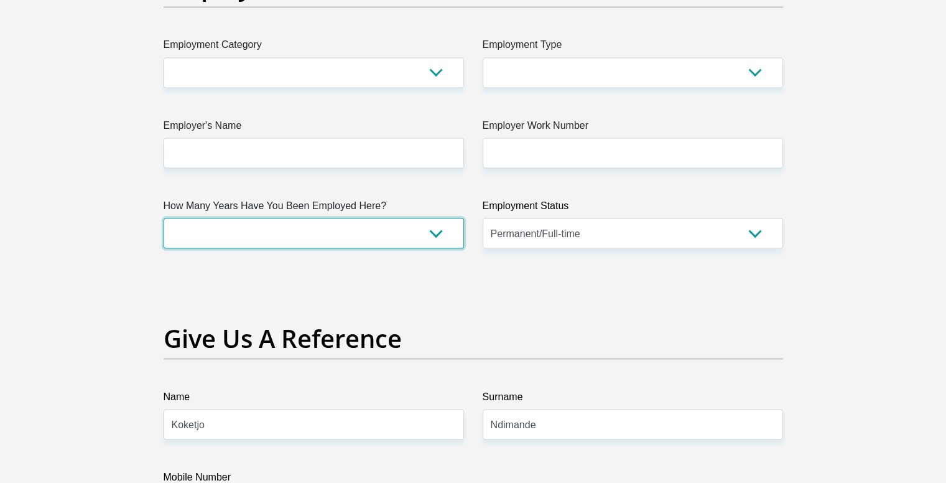
click at [393, 234] on select "less than 1 year 1-3 years 3-5 years 5+ years" at bounding box center [314, 233] width 300 height 30
select select "48"
click at [164, 218] on select "less than 1 year 1-3 years 3-5 years 5+ years" at bounding box center [314, 233] width 300 height 30
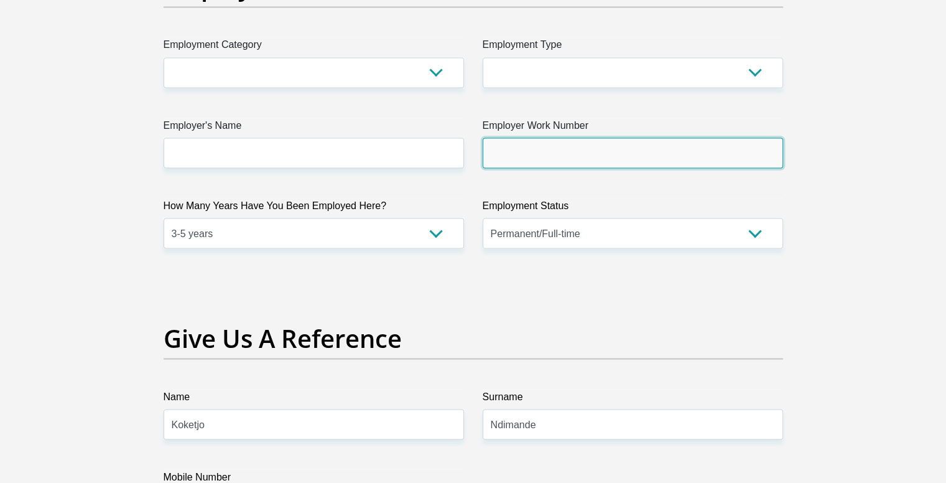
click at [620, 155] on input "Employer Work Number" at bounding box center [633, 152] width 300 height 30
type input "0728381652"
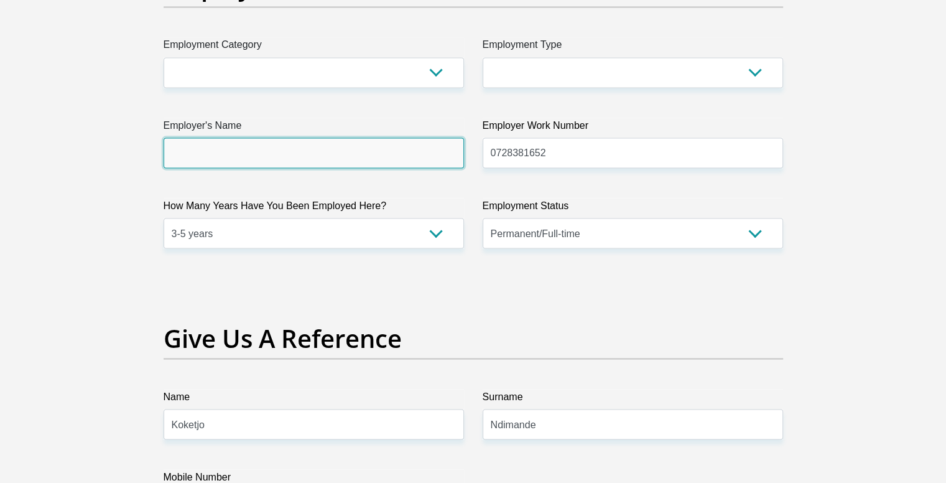
click at [408, 154] on input "Employer's Name" at bounding box center [314, 152] width 300 height 30
type input "FordMotorCompanySA"
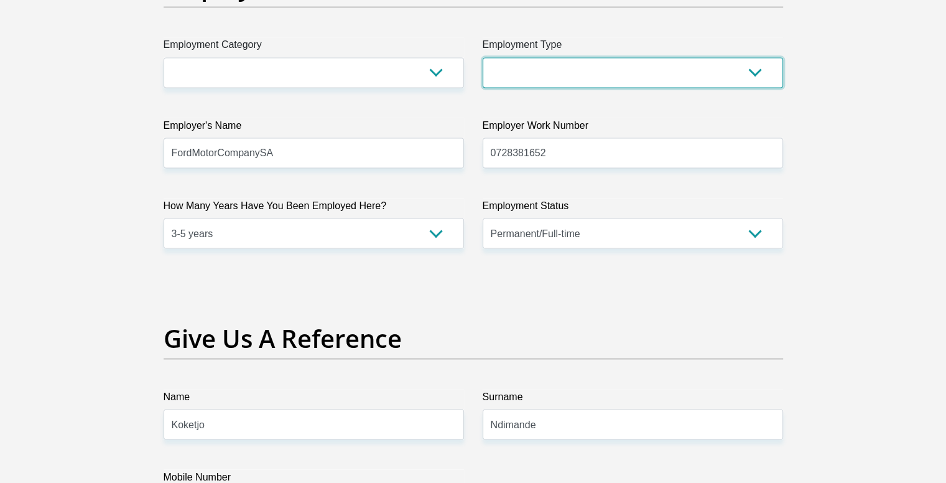
click at [668, 64] on select "College/Lecturer Craft Seller Creative Driver Executive Farmer Forces - Non Com…" at bounding box center [633, 72] width 300 height 30
select select "Production/Manufacturing"
click at [483, 57] on select "College/Lecturer Craft Seller Creative Driver Executive Farmer Forces - Non Com…" at bounding box center [633, 72] width 300 height 30
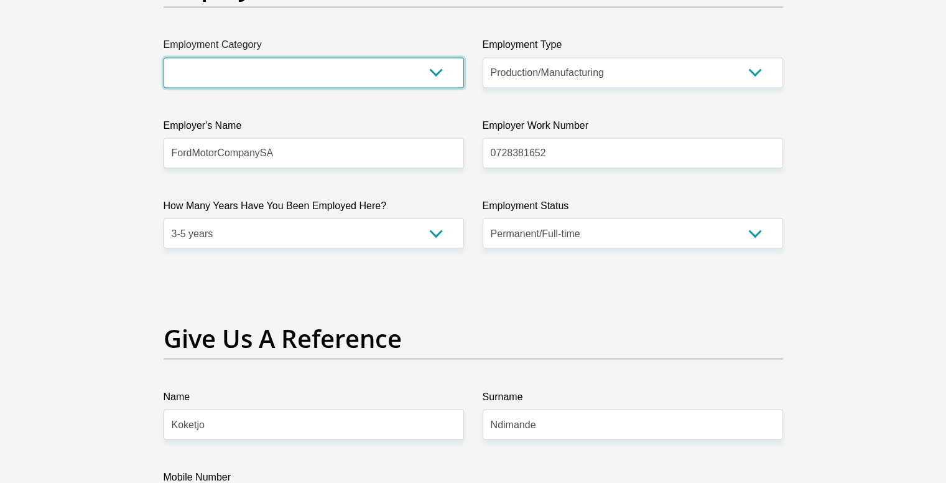
click at [411, 66] on select "AGRICULTURE ALCOHOL & TOBACCO CONSTRUCTION MATERIALS METALLURGY EQUIPMENT FOR R…" at bounding box center [314, 72] width 300 height 30
select select "12"
click at [164, 57] on select "AGRICULTURE ALCOHOL & TOBACCO CONSTRUCTION MATERIALS METALLURGY EQUIPMENT FOR R…" at bounding box center [314, 72] width 300 height 30
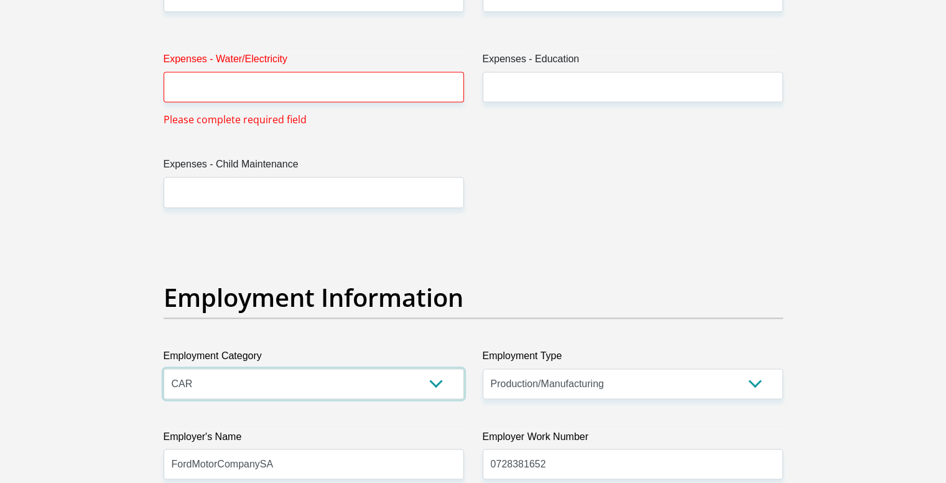
scroll to position [1940, 0]
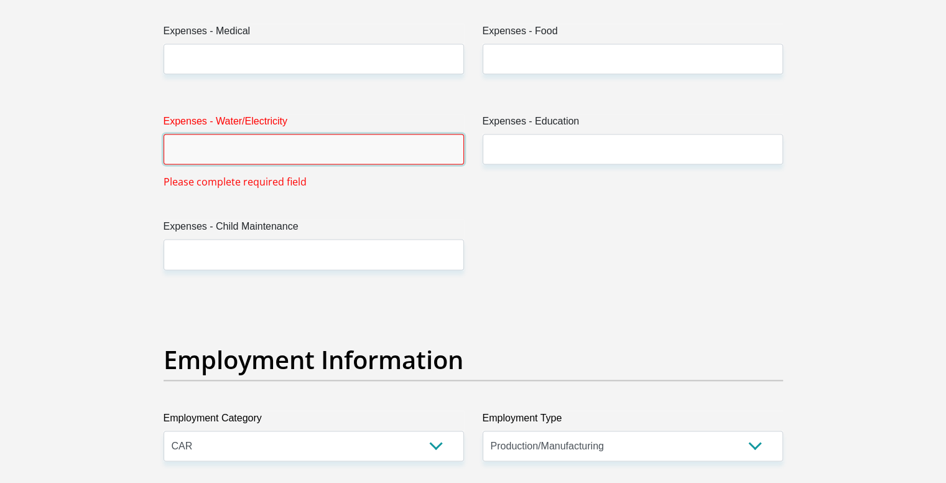
click at [347, 146] on input "Expenses - Water/Electricity" at bounding box center [314, 149] width 300 height 30
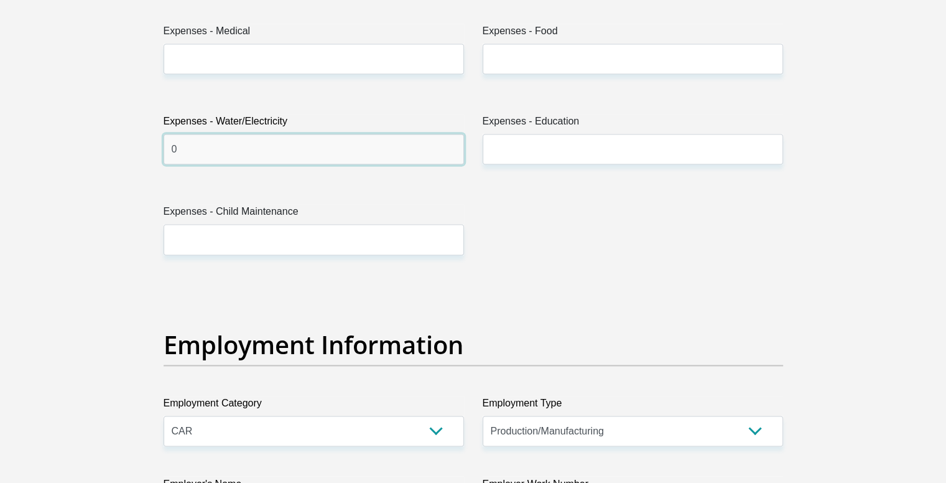
type input "0"
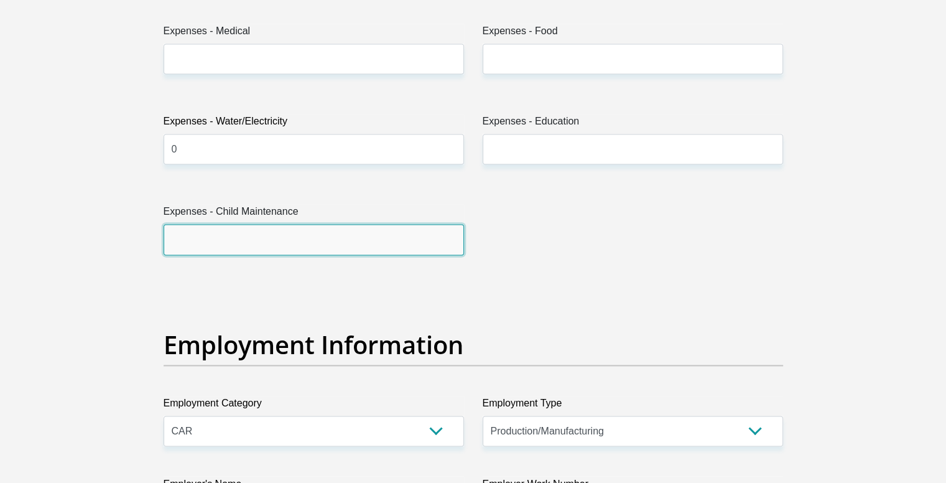
click at [310, 226] on input "Expenses - Child Maintenance" at bounding box center [314, 239] width 300 height 30
type input "0"
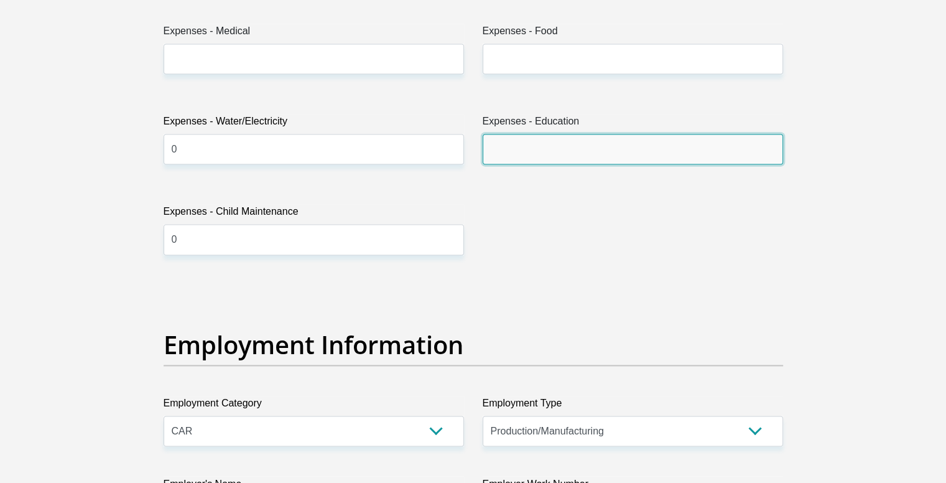
click at [484, 155] on input "Expenses - Education" at bounding box center [633, 149] width 300 height 30
type input "0"
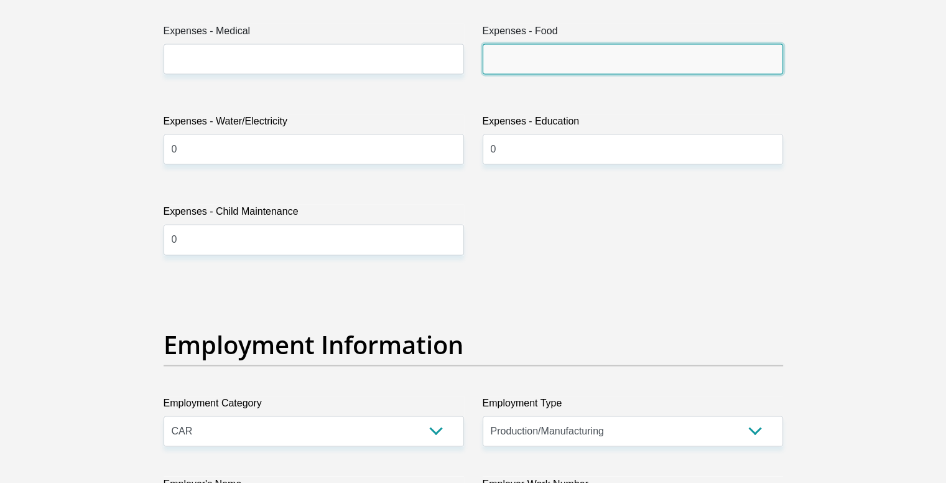
click at [540, 48] on input "Expenses - Food" at bounding box center [633, 59] width 300 height 30
type input "1500"
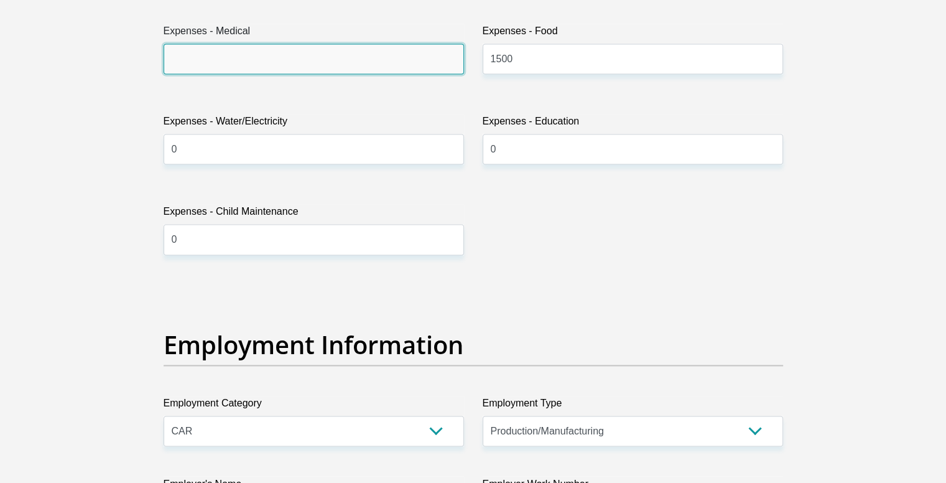
click at [360, 49] on input "Expenses - Medical" at bounding box center [314, 59] width 300 height 30
type input "0"
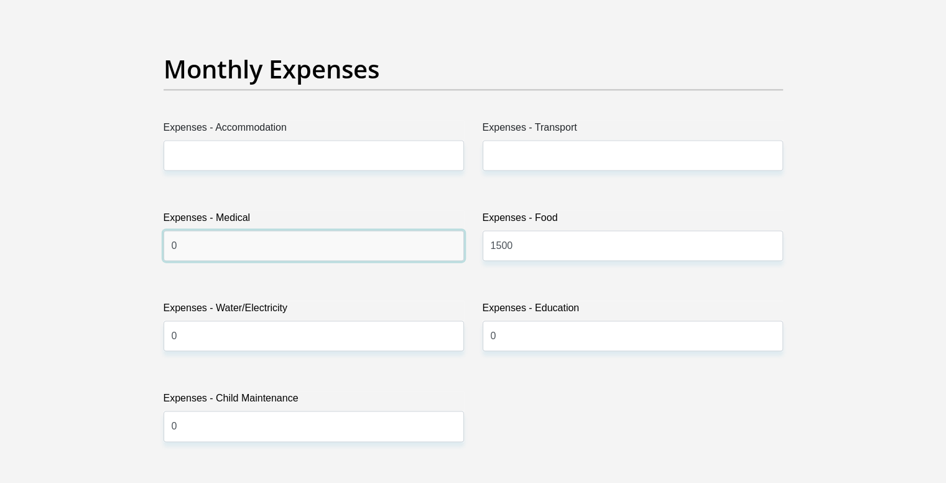
scroll to position [1691, 0]
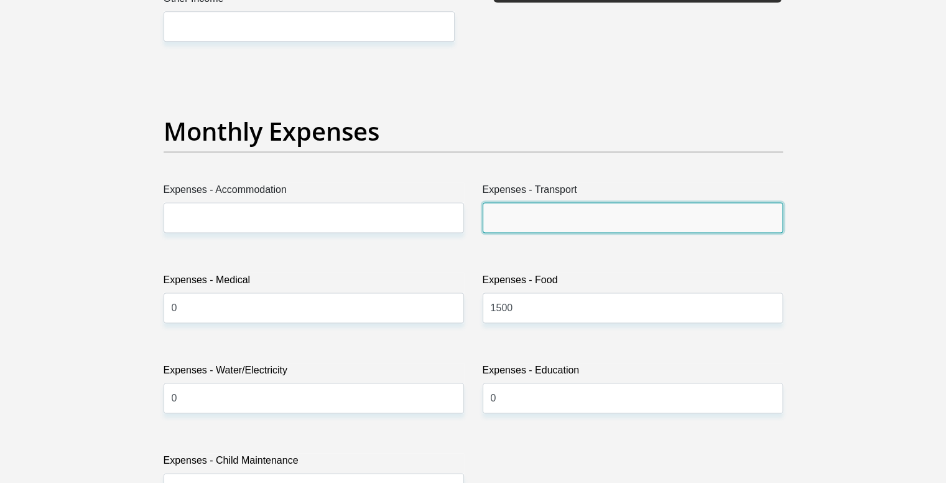
click at [586, 211] on input "Expenses - Transport" at bounding box center [633, 217] width 300 height 30
type input "1000"
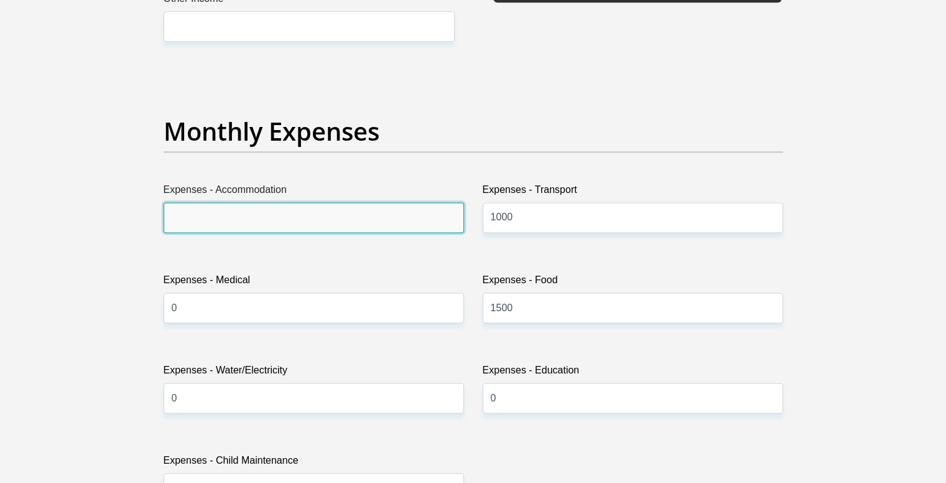
click at [391, 220] on input "Expenses - Accommodation" at bounding box center [314, 217] width 300 height 30
type input "0"
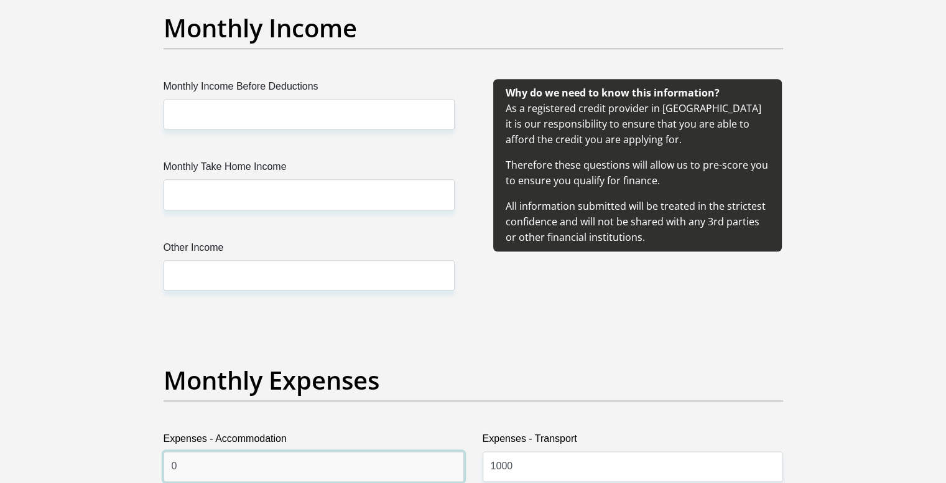
scroll to position [1380, 0]
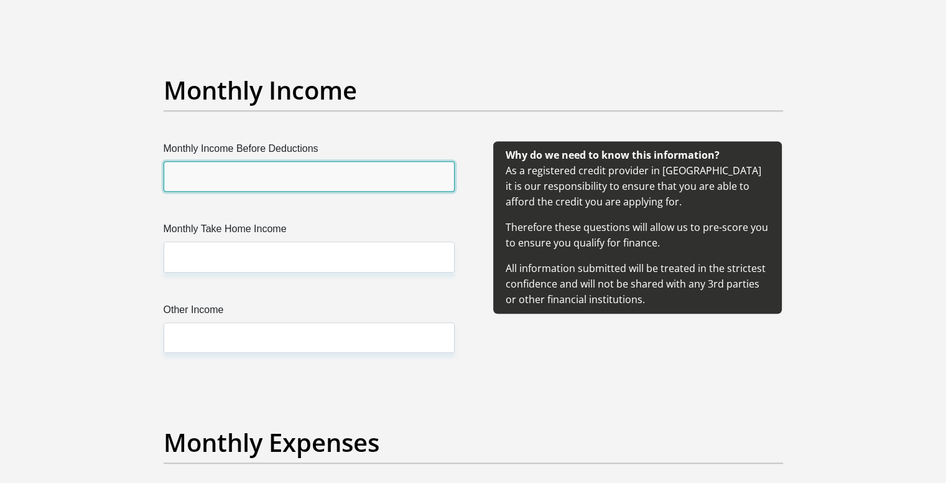
click at [289, 167] on input "Monthly Income Before Deductions" at bounding box center [309, 176] width 291 height 30
type input "31094.97"
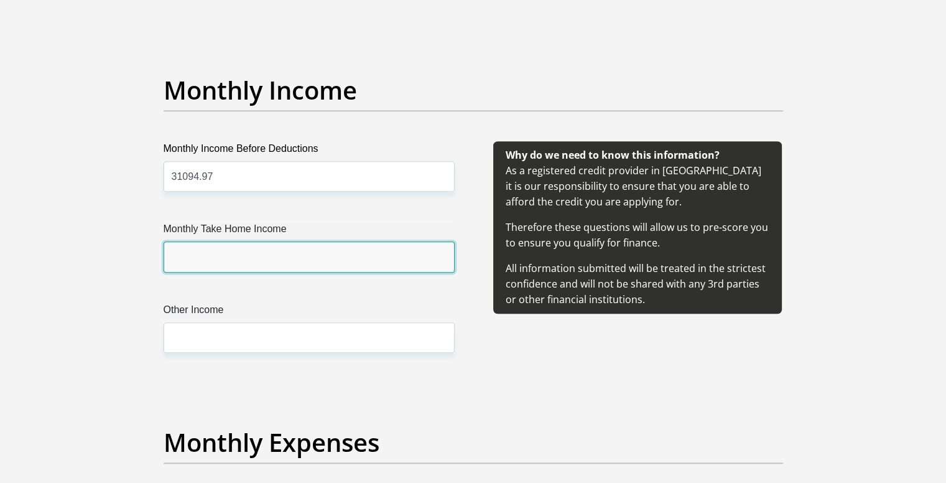
click at [251, 252] on input "Monthly Take Home Income" at bounding box center [309, 256] width 291 height 30
type input "19103.43"
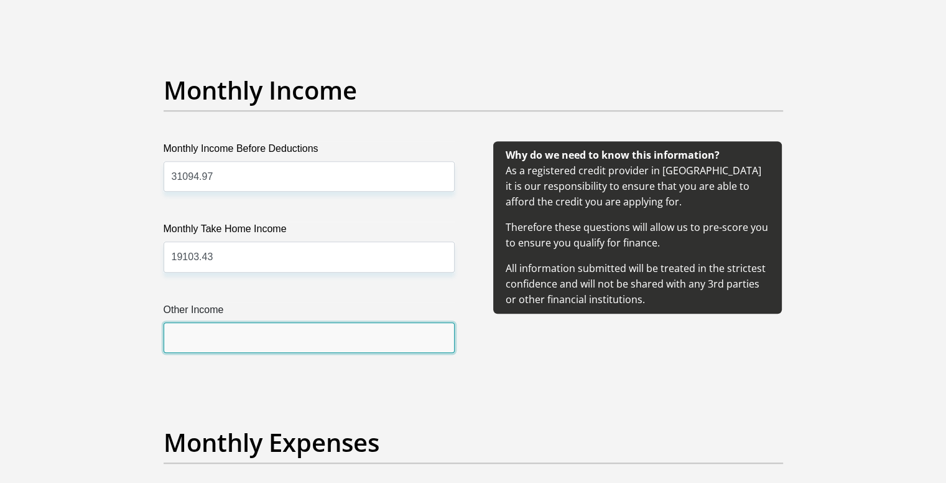
click at [247, 348] on input "Other Income" at bounding box center [309, 337] width 291 height 30
type input "0"
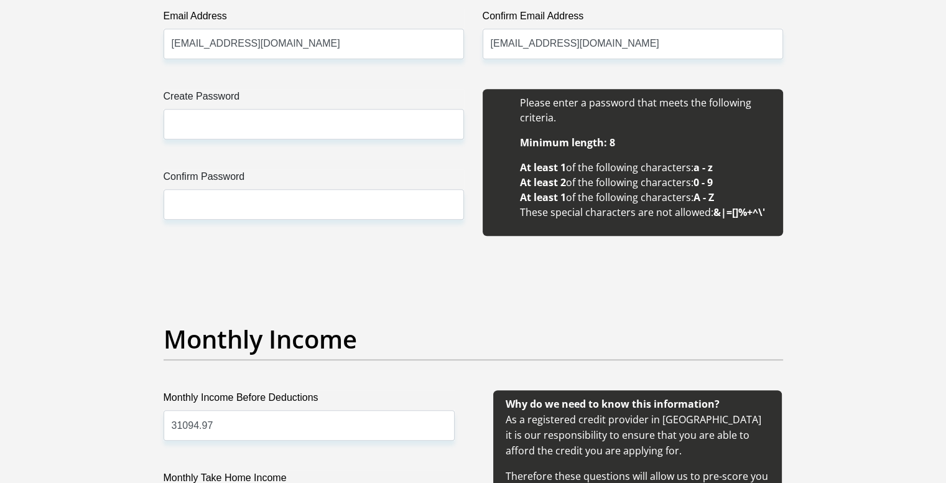
scroll to position [945, 0]
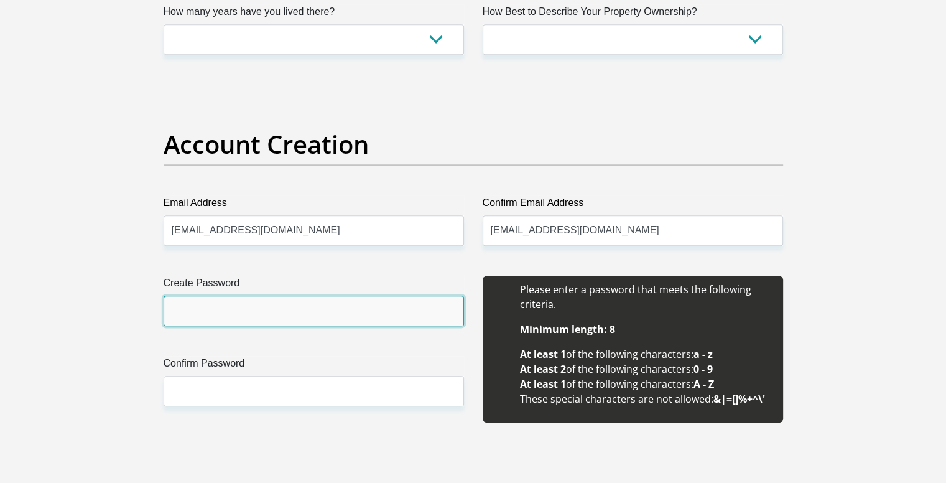
click at [303, 321] on input "Create Password" at bounding box center [314, 310] width 300 height 30
type input "Ndimande@98"
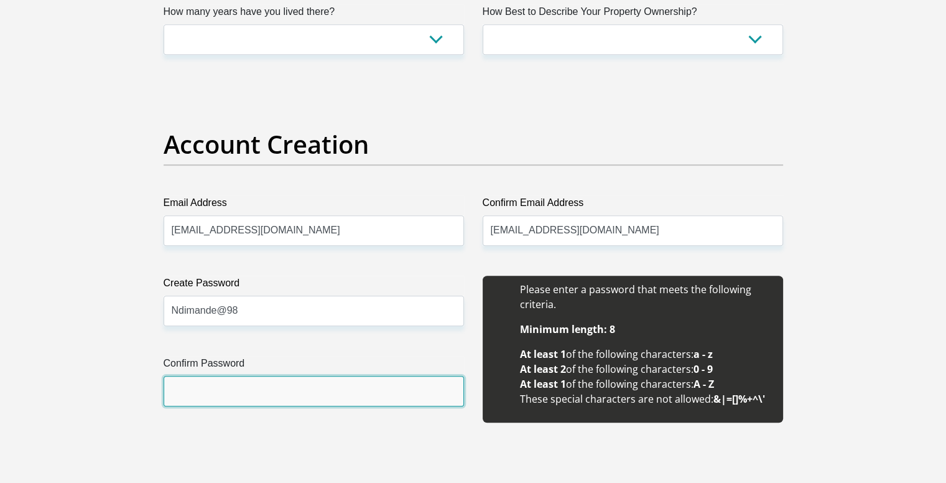
click at [266, 391] on input "Confirm Password" at bounding box center [314, 391] width 300 height 30
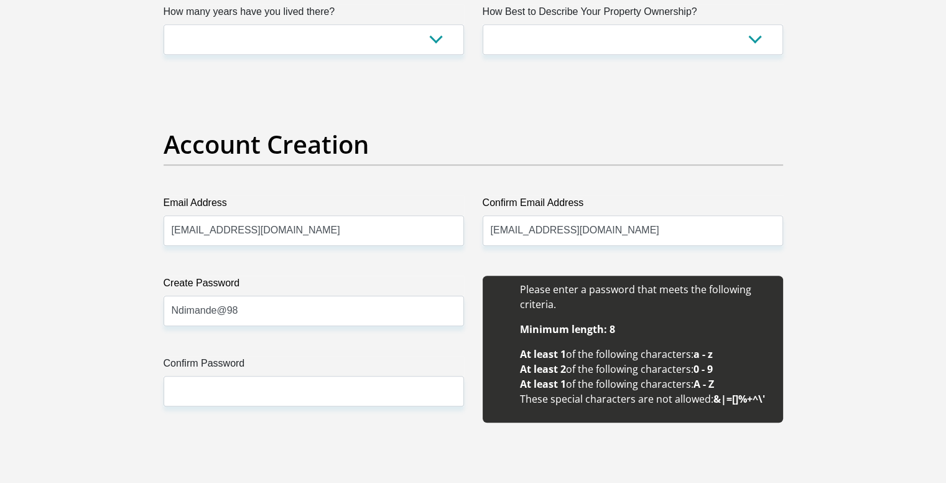
drag, startPoint x: 254, startPoint y: 404, endPoint x: 246, endPoint y: 428, distance: 25.0
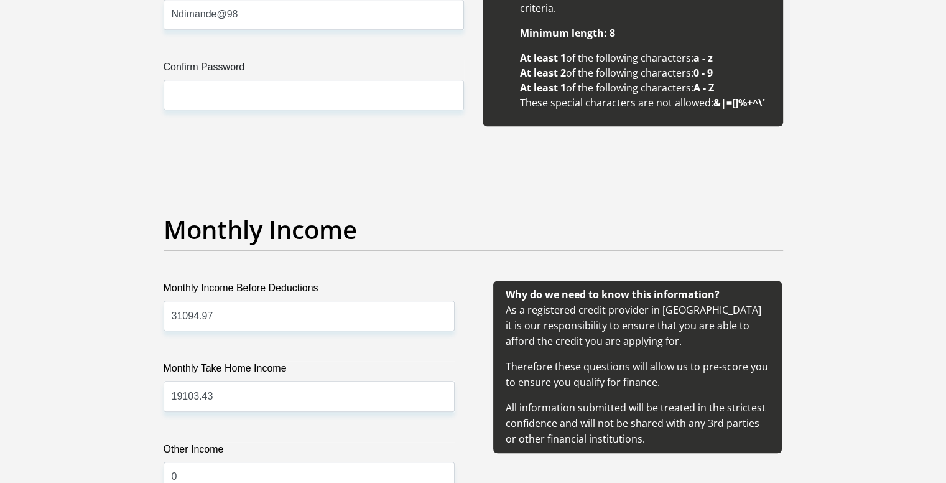
scroll to position [1116, 0]
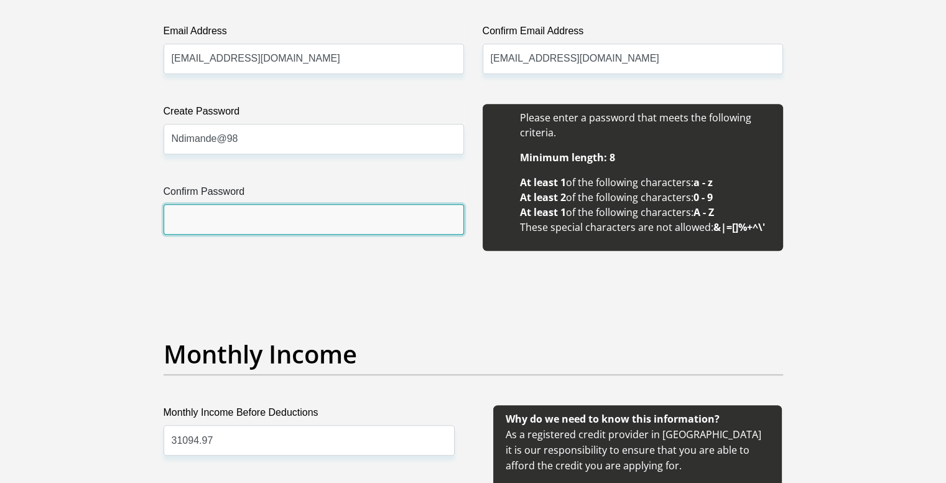
drag, startPoint x: 256, startPoint y: 215, endPoint x: 243, endPoint y: 223, distance: 14.8
click at [256, 215] on input "Confirm Password" at bounding box center [314, 219] width 300 height 30
type input "Ndimande@98"
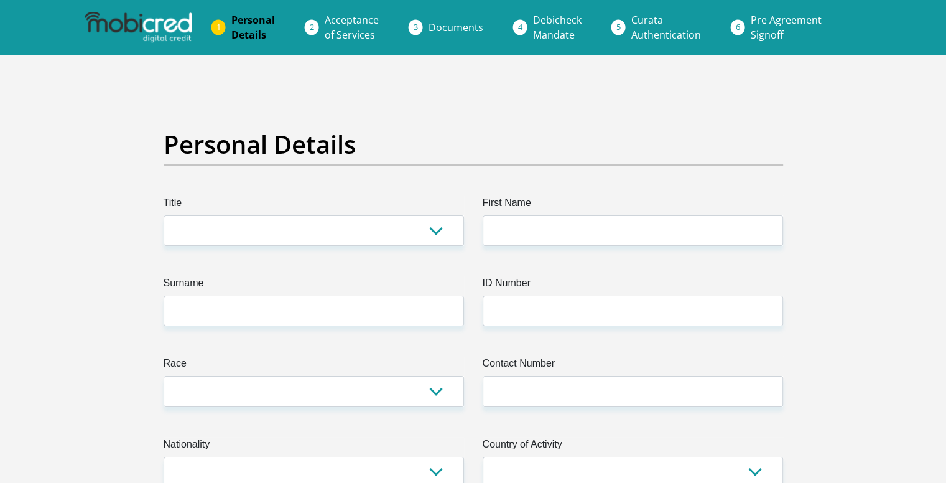
scroll to position [124, 0]
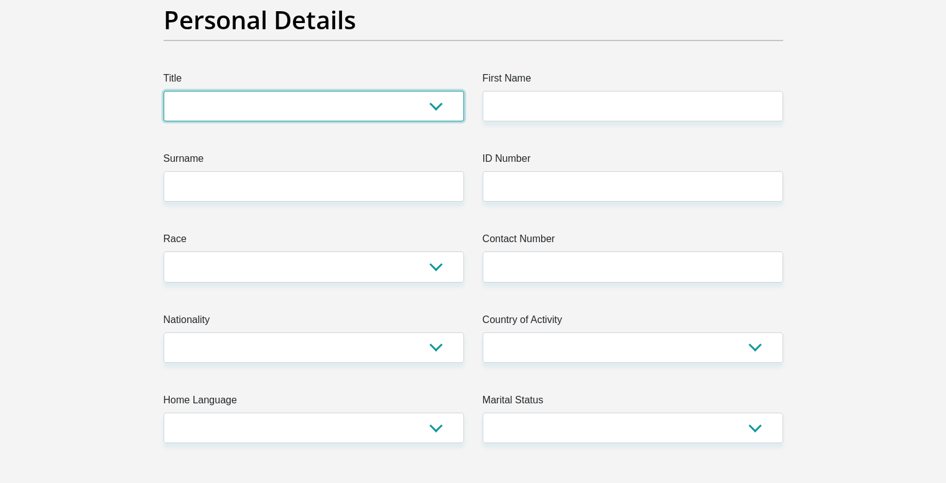
click at [429, 98] on select "Mr Ms Mrs Dr Other" at bounding box center [314, 106] width 300 height 30
select select "Mr"
click at [164, 91] on select "Mr Ms Mrs Dr Other" at bounding box center [314, 106] width 300 height 30
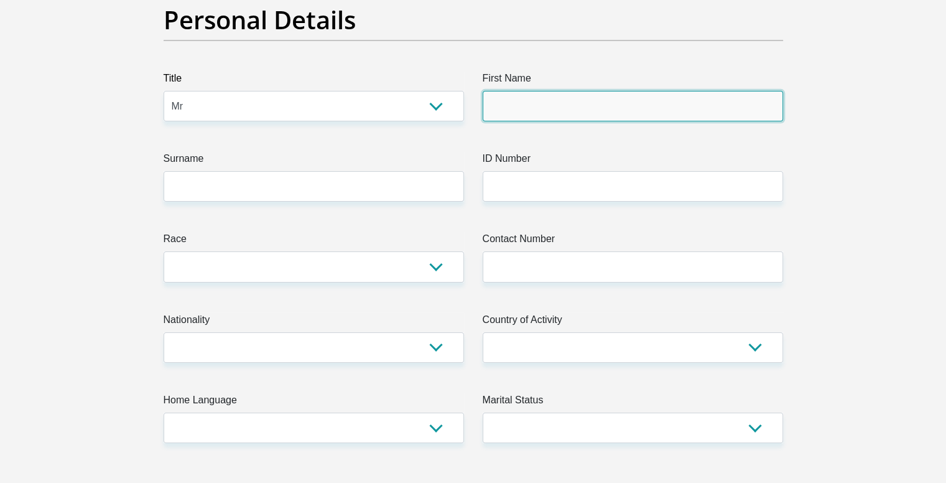
click at [510, 100] on input "First Name" at bounding box center [633, 106] width 300 height 30
type input "Koketjo"
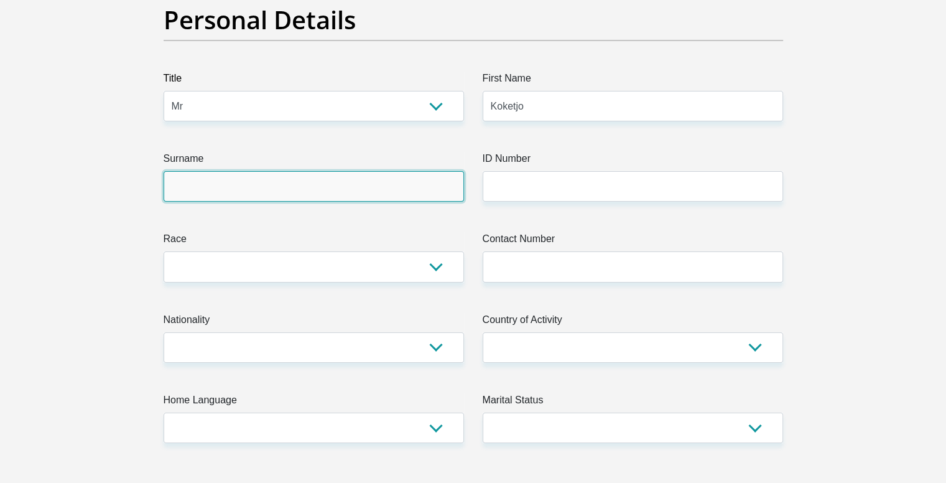
type input "Ndimande"
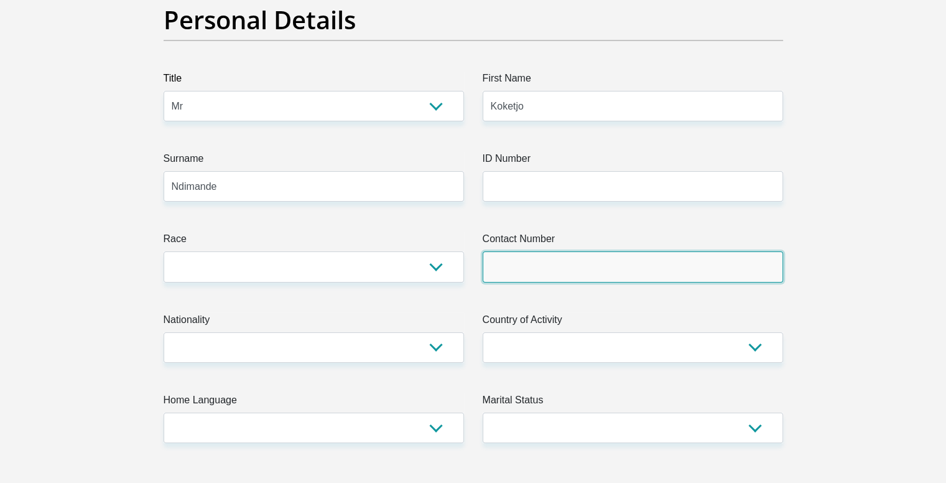
type input "0728381652"
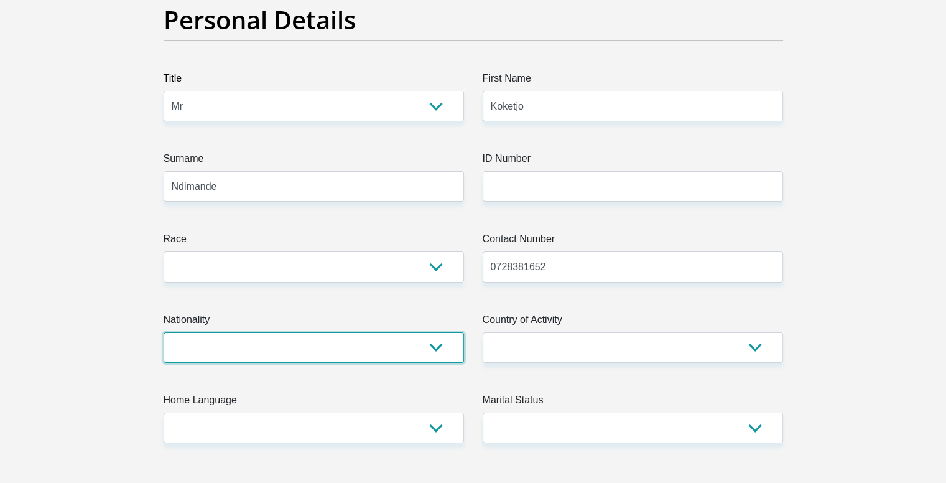
select select "ZAF"
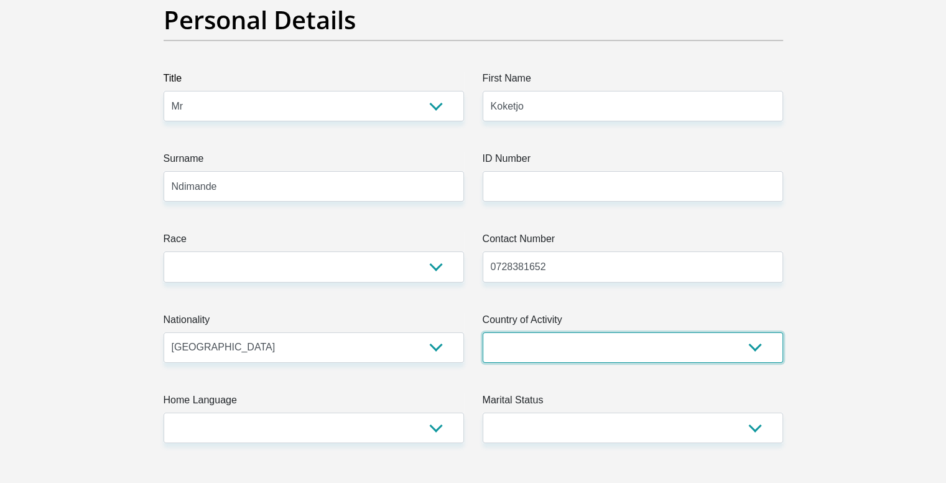
select select "ZAF"
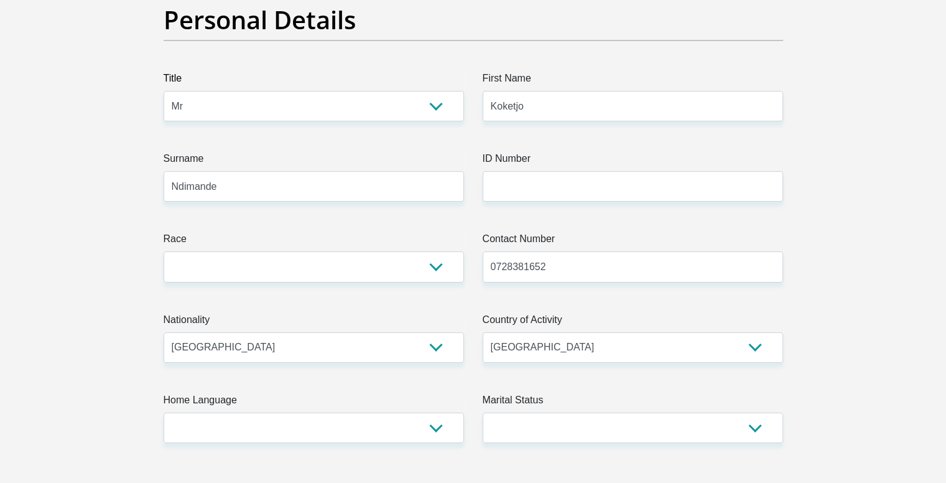
type input "507 reitz street"
type input "Pretoria"
type input "0002"
select select "Gauteng"
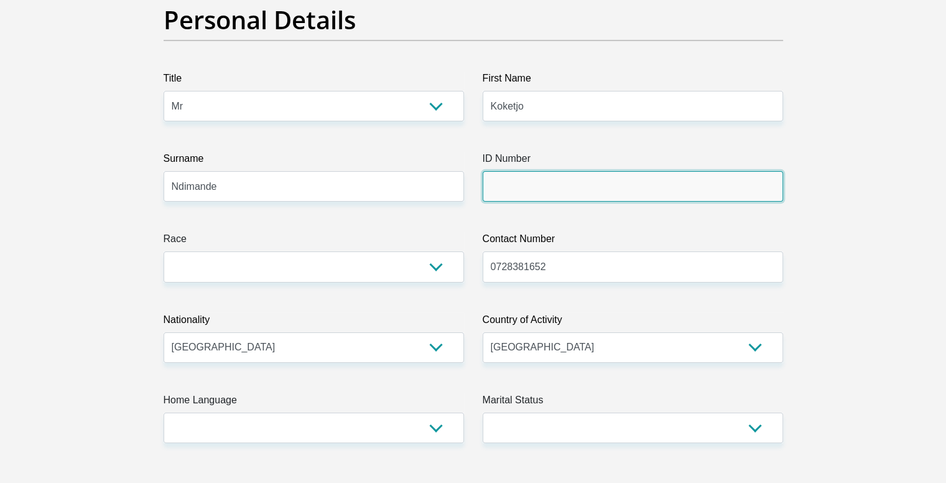
click at [548, 180] on input "ID Number" at bounding box center [633, 186] width 300 height 30
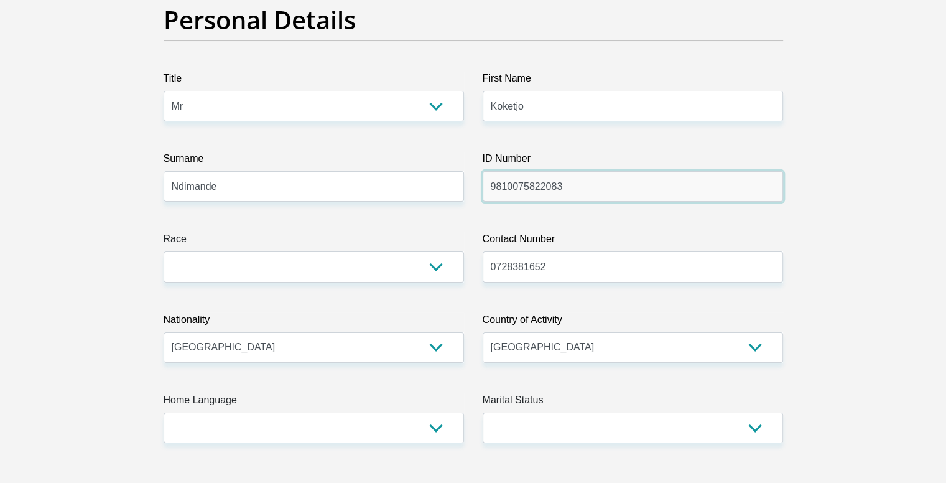
type input "9810075822083"
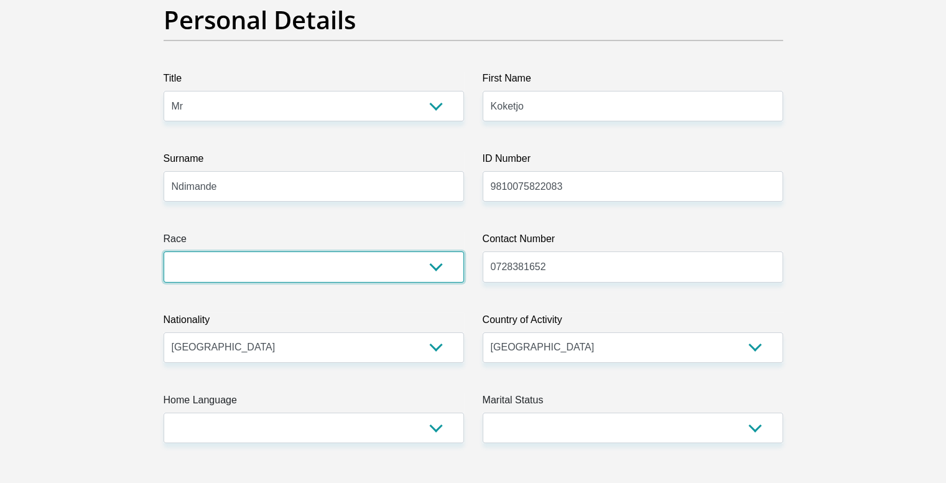
click at [416, 269] on select "Black Coloured Indian White Other" at bounding box center [314, 266] width 300 height 30
select select "1"
click at [164, 251] on select "Black Coloured Indian White Other" at bounding box center [314, 266] width 300 height 30
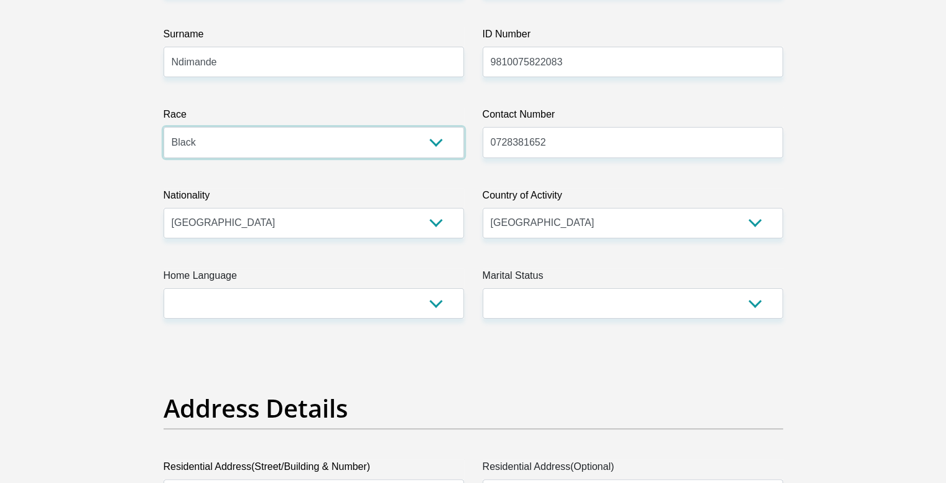
scroll to position [311, 0]
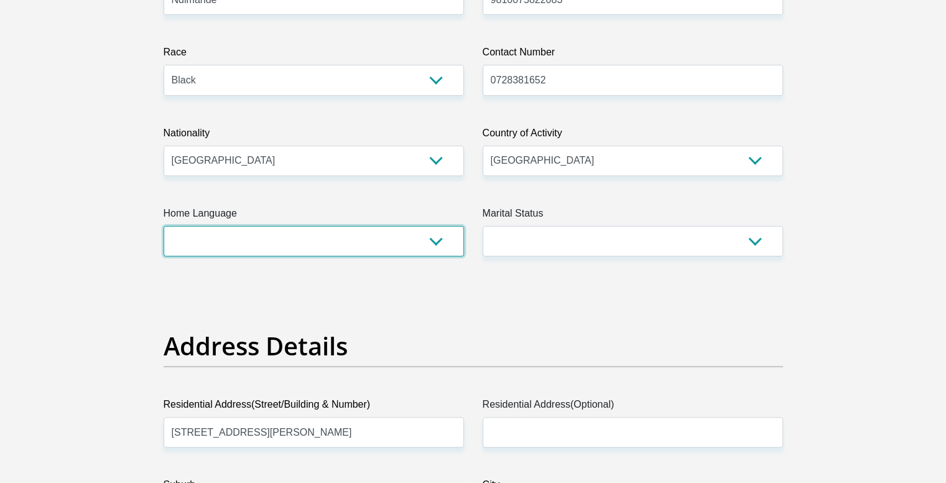
click at [436, 243] on select "Afrikaans English Sepedi South Ndebele Southern Sotho Swati Tsonga Tswana Venda…" at bounding box center [314, 241] width 300 height 30
select select "nso"
click at [164, 226] on select "Afrikaans English Sepedi South Ndebele Southern Sotho Swati Tsonga Tswana Venda…" at bounding box center [314, 241] width 300 height 30
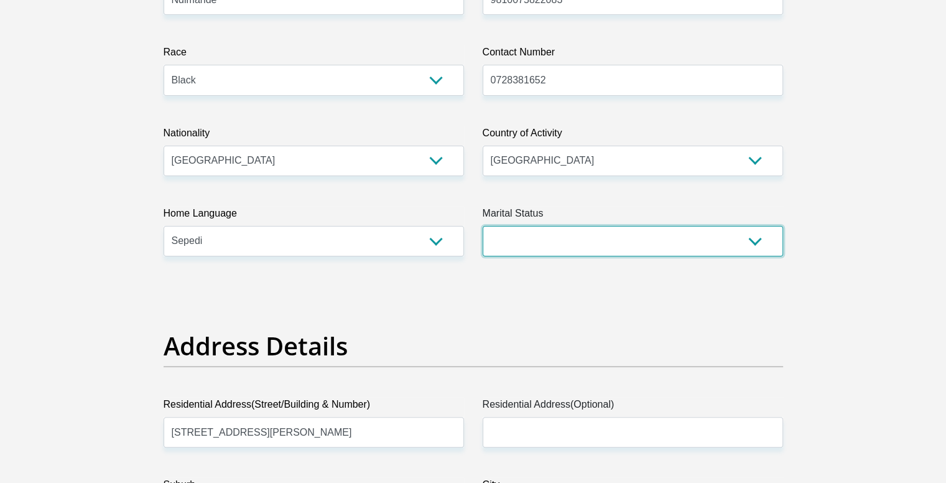
click at [643, 239] on select "Married ANC Single Divorced Widowed Married COP or Customary Law" at bounding box center [633, 241] width 300 height 30
select select "2"
click at [483, 226] on select "Married ANC Single Divorced Widowed Married COP or Customary Law" at bounding box center [633, 241] width 300 height 30
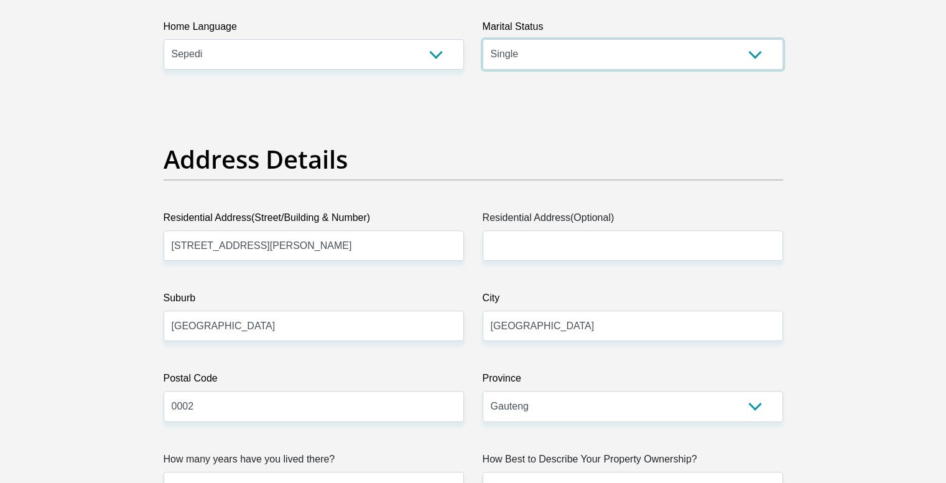
scroll to position [560, 0]
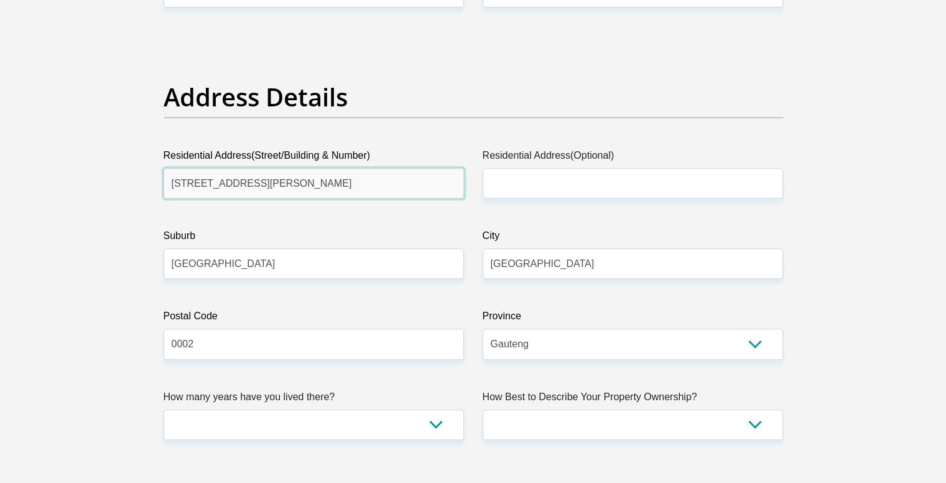
drag, startPoint x: 280, startPoint y: 177, endPoint x: 98, endPoint y: 178, distance: 182.2
type input "6777 Nobelium street"
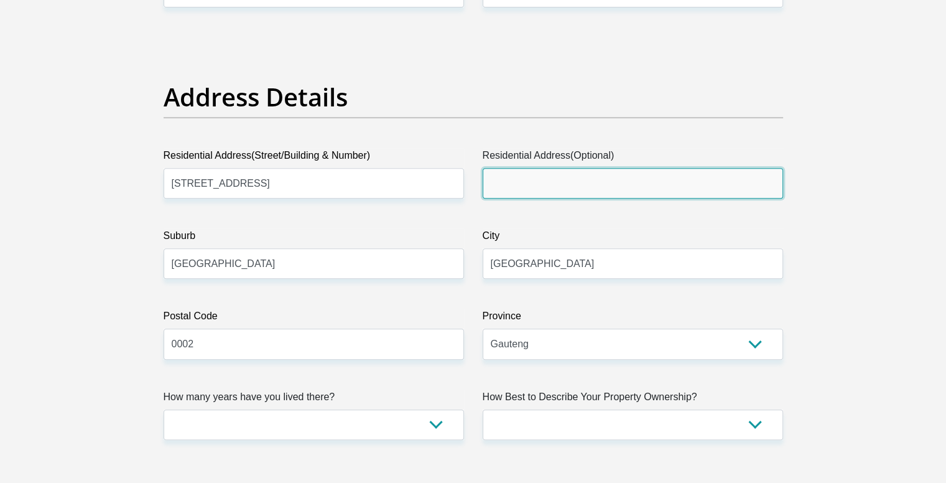
click at [491, 180] on input "Residential Address(Optional)" at bounding box center [633, 183] width 300 height 30
type input "Lesedi units"
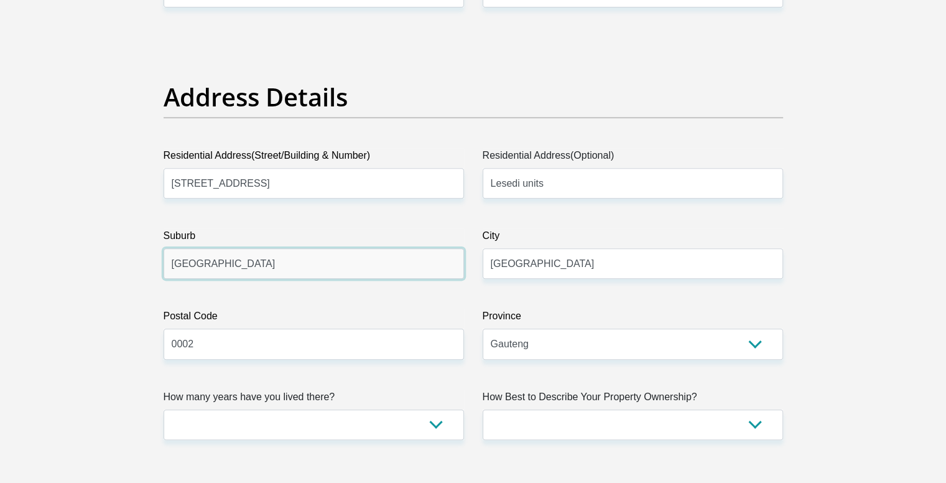
click at [343, 272] on input "Pretoria" at bounding box center [314, 263] width 300 height 30
type input "P"
type input "Mamelodi"
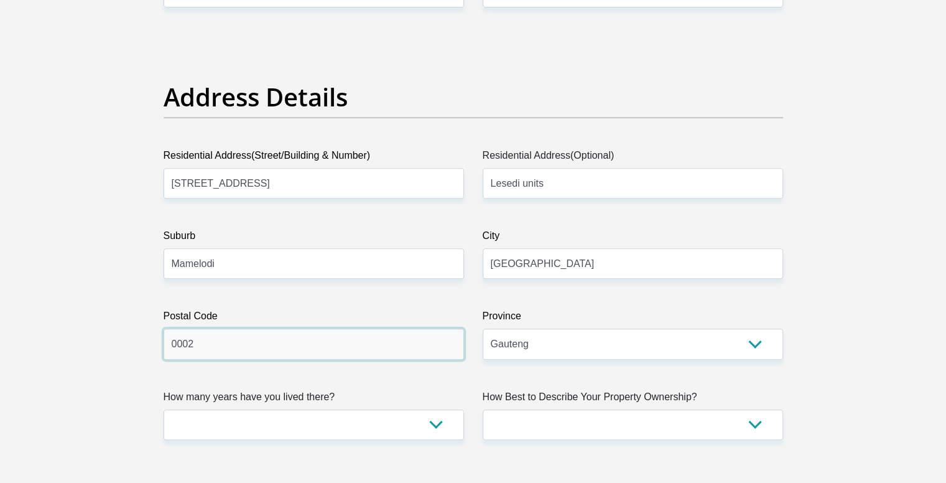
click at [240, 336] on input "0002" at bounding box center [314, 343] width 300 height 30
type input "0122"
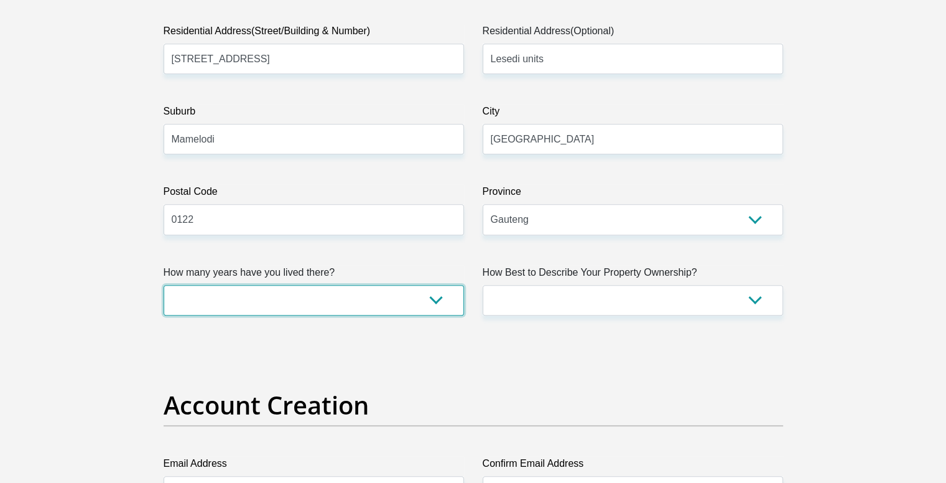
click at [389, 285] on select "less than 1 year 1-3 years 3-5 years 5+ years" at bounding box center [314, 300] width 300 height 30
select select "0"
click at [164, 285] on select "less than 1 year 1-3 years 3-5 years 5+ years" at bounding box center [314, 300] width 300 height 30
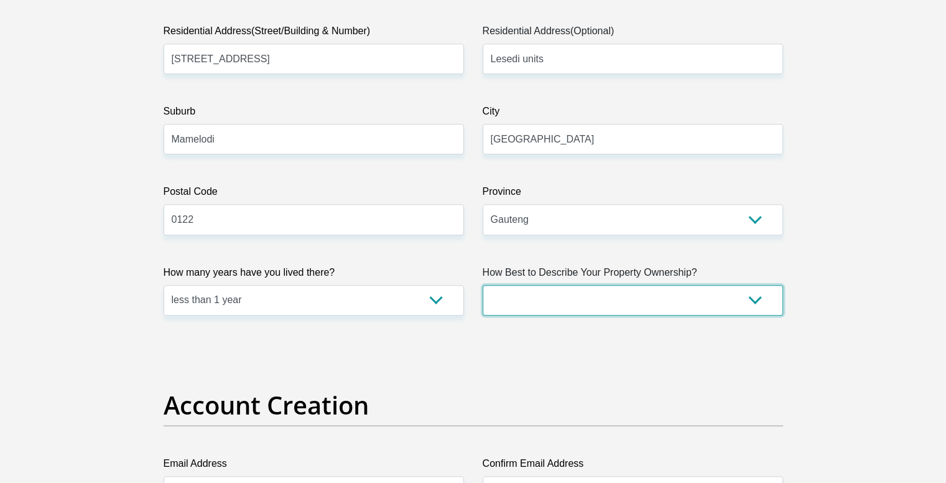
click at [707, 299] on select "Owned Rented Family Owned Company Dwelling" at bounding box center [633, 300] width 300 height 30
select select "Rented"
click at [483, 285] on select "Owned Rented Family Owned Company Dwelling" at bounding box center [633, 300] width 300 height 30
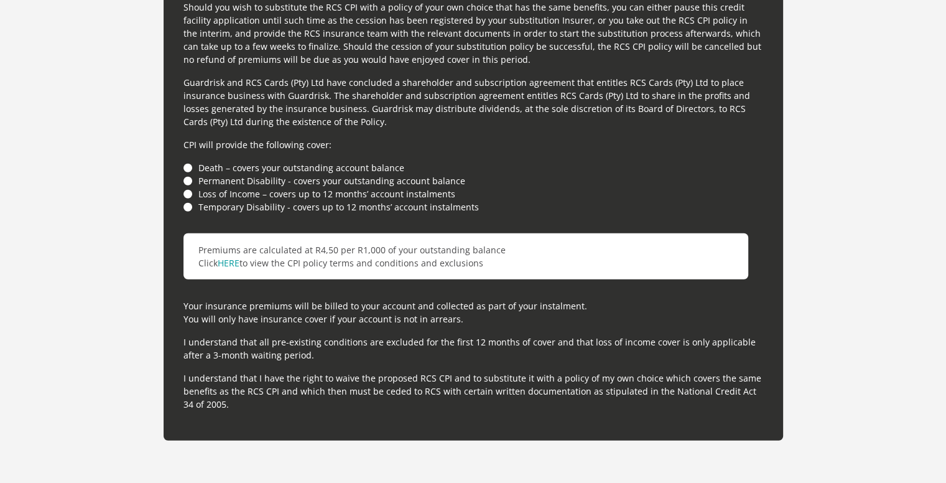
scroll to position [3918, 0]
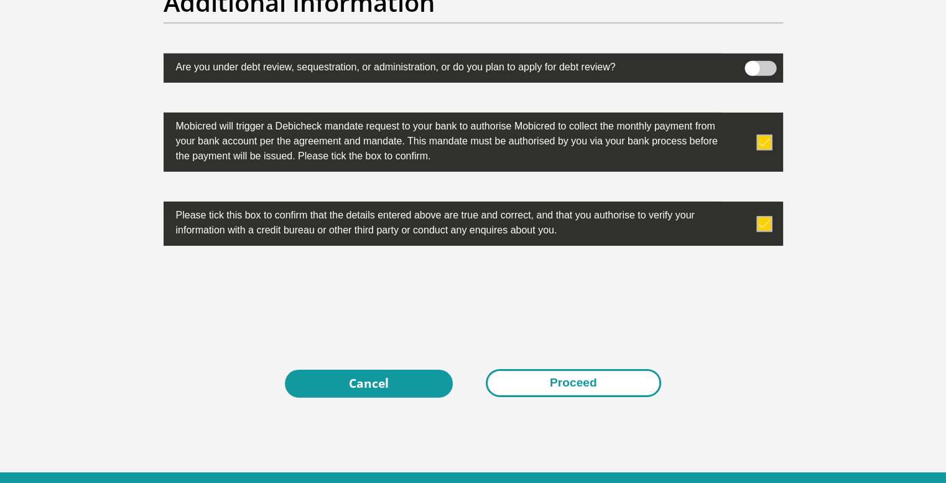
click at [603, 382] on button "Proceed" at bounding box center [573, 383] width 175 height 28
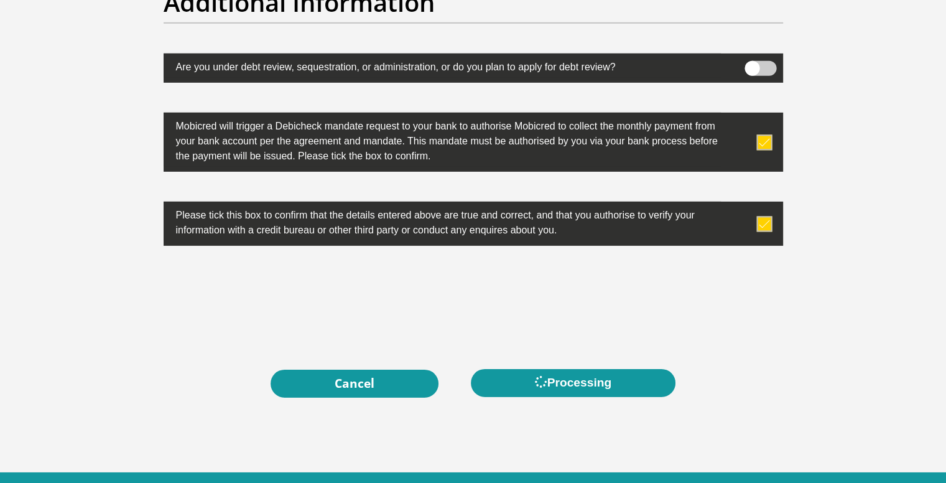
scroll to position [0, 0]
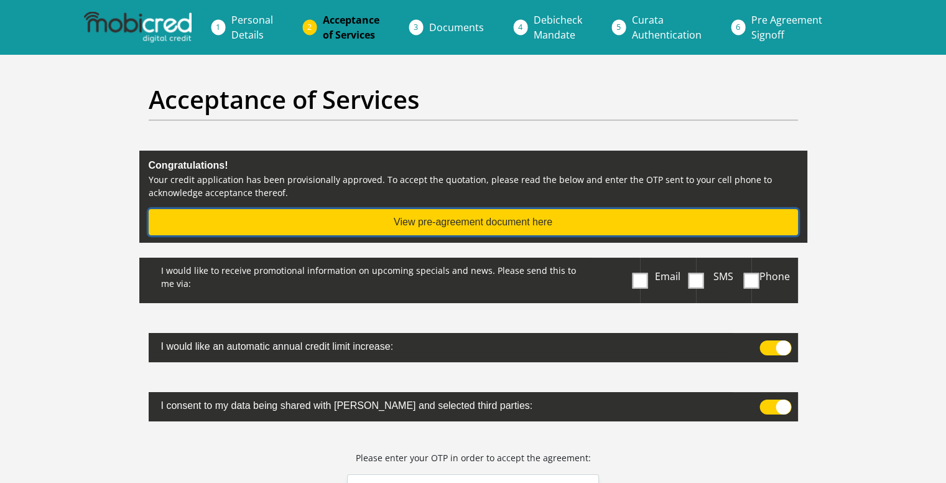
drag, startPoint x: 519, startPoint y: 224, endPoint x: 493, endPoint y: 226, distance: 26.1
click at [493, 226] on button "View pre-agreement document here" at bounding box center [473, 222] width 649 height 26
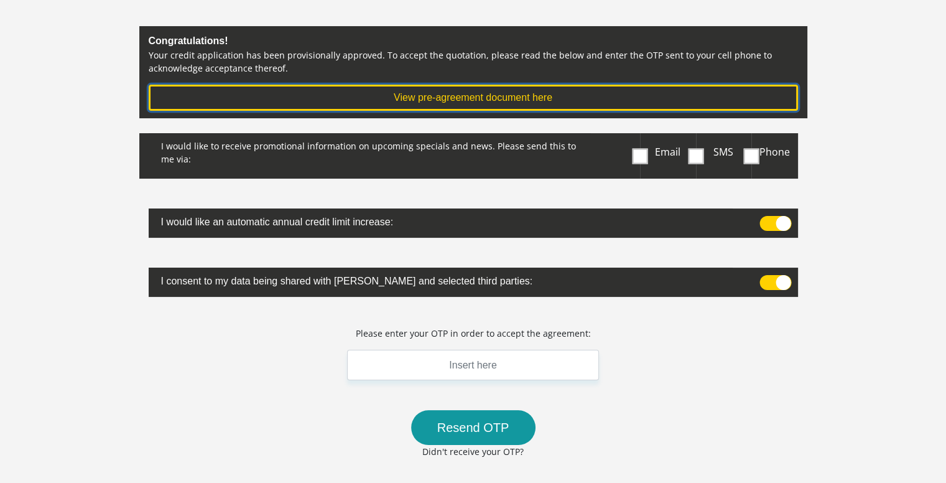
scroll to position [187, 0]
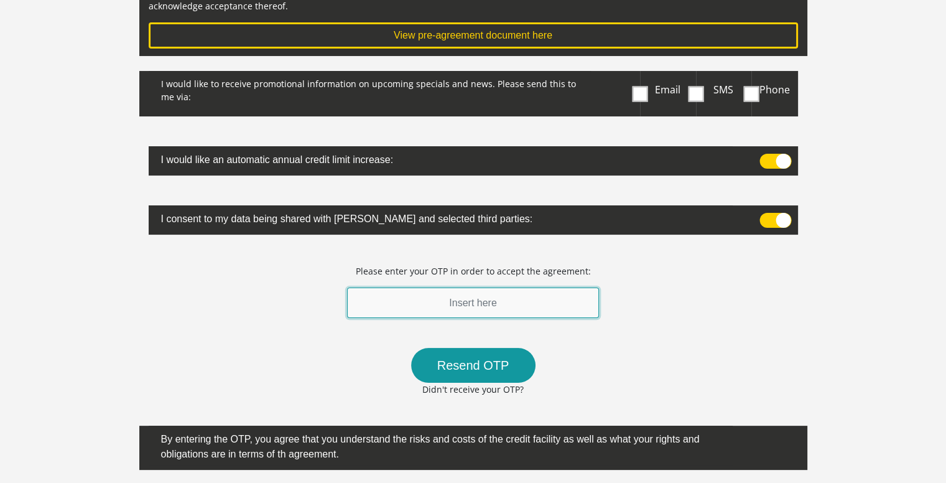
click at [462, 303] on input "text" at bounding box center [473, 302] width 252 height 30
type input "654799"
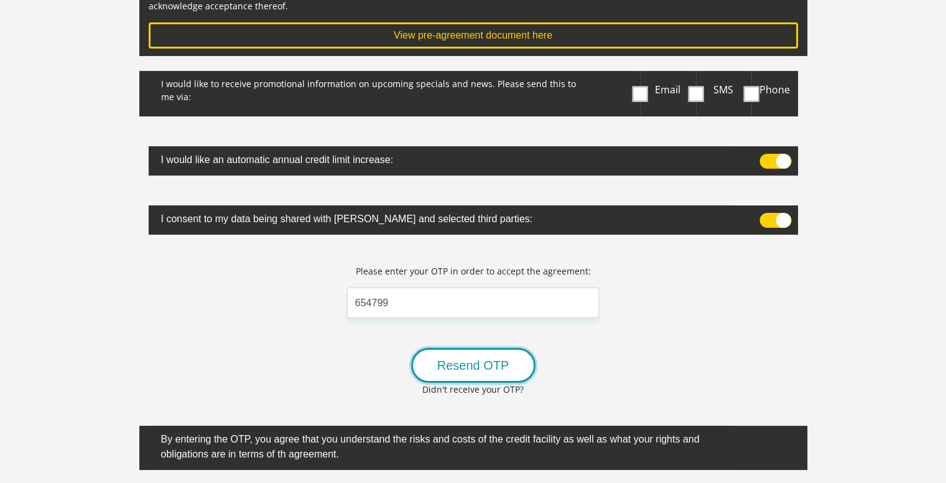
click at [471, 364] on button "Resend OTP" at bounding box center [473, 365] width 124 height 35
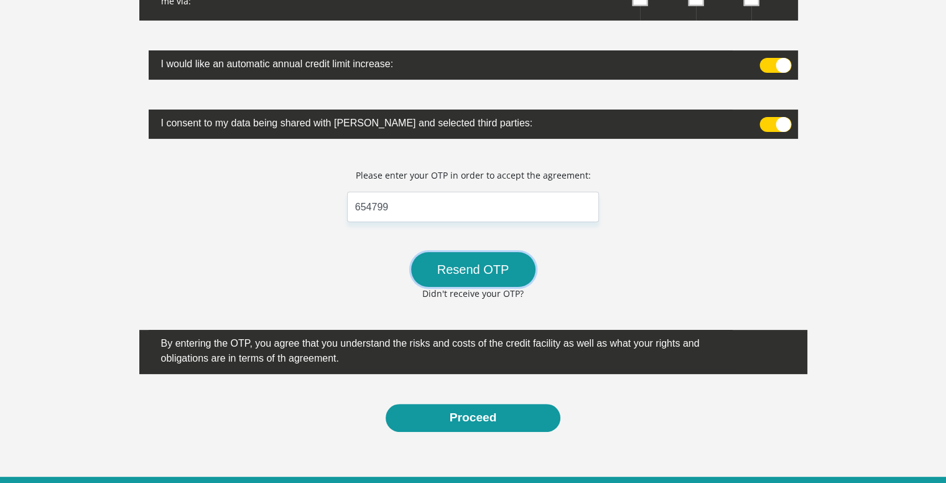
scroll to position [345, 0]
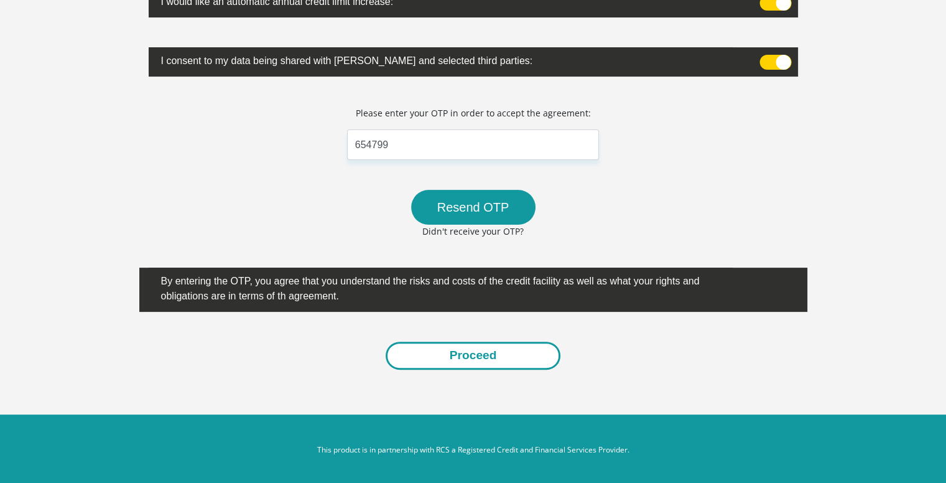
click at [471, 362] on button "Proceed" at bounding box center [473, 355] width 175 height 28
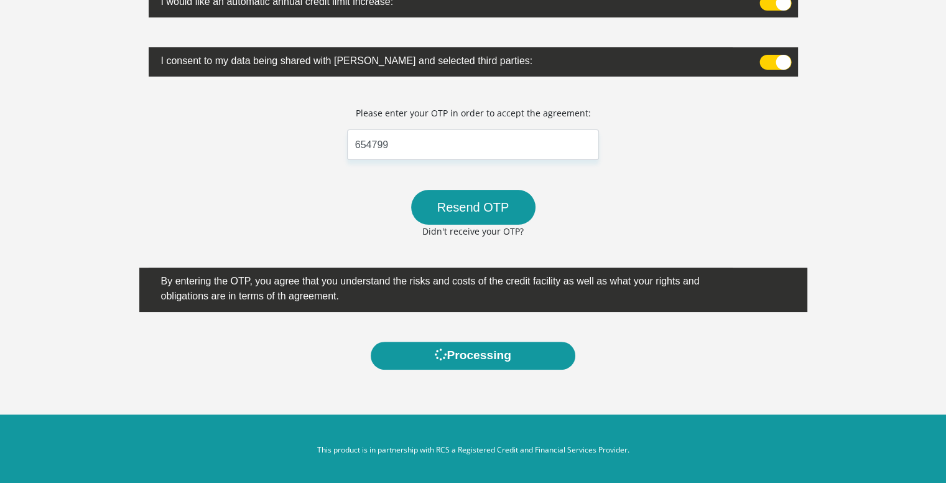
scroll to position [0, 0]
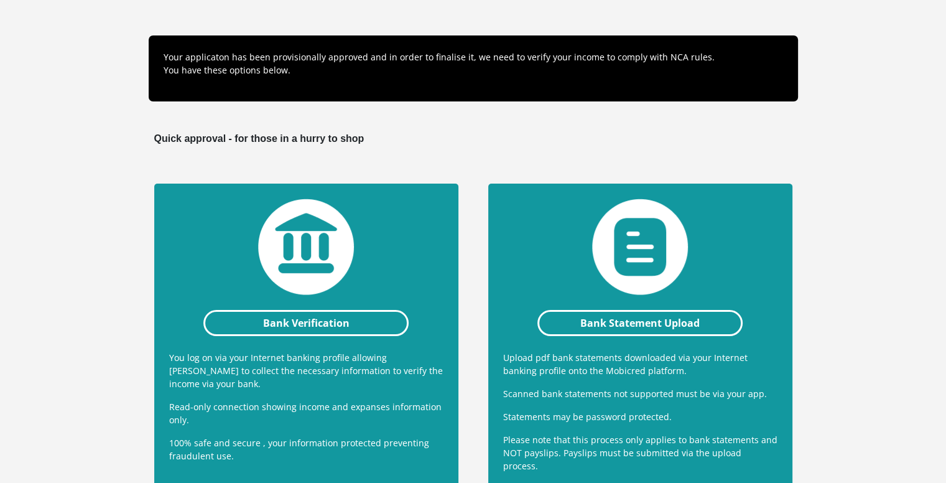
scroll to position [247, 0]
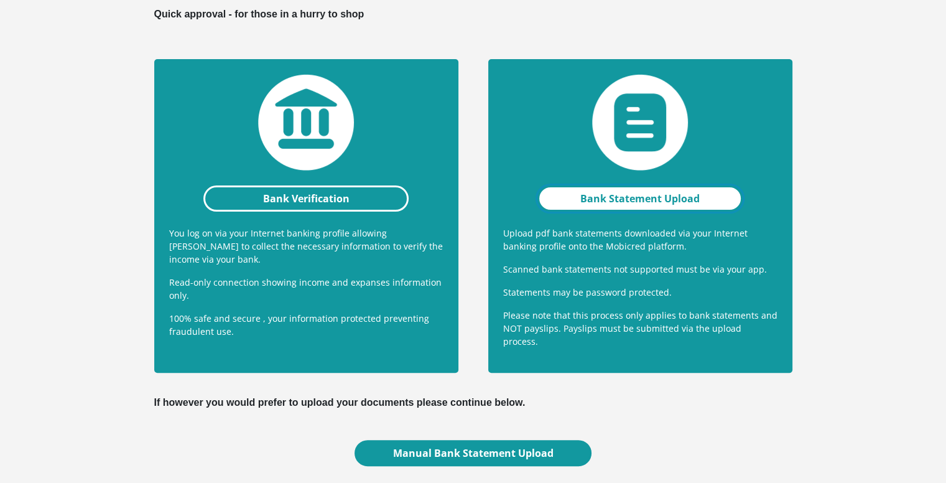
click at [634, 195] on link "Bank Statement Upload" at bounding box center [640, 198] width 206 height 26
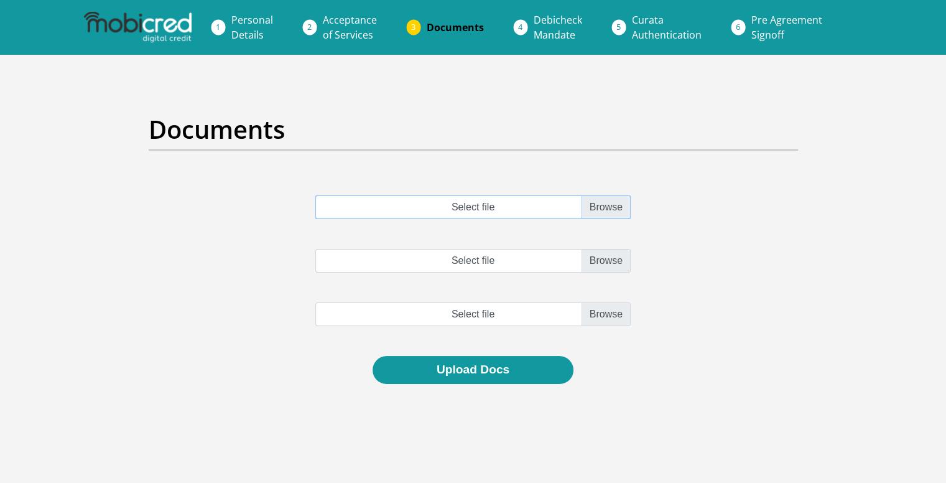
click at [604, 213] on input "Select file" at bounding box center [472, 207] width 315 height 24
type input "C:\fakepath\[DATE] - [DATE].pdf"
click at [604, 259] on input "Select file" at bounding box center [472, 261] width 315 height 24
type input "C:\fakepath\[DATE] - [DATE].pdf"
click at [607, 312] on input "file" at bounding box center [472, 314] width 315 height 24
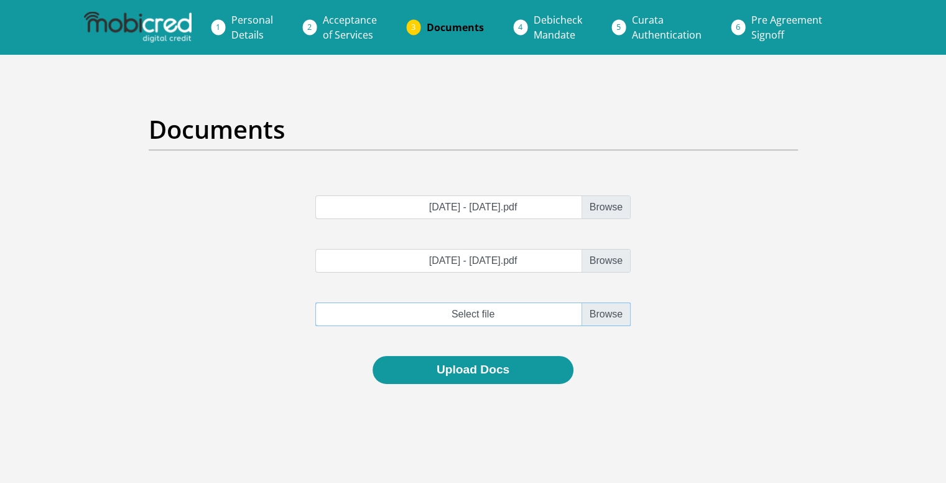
type input "C:\fakepath\[DATE] - [DATE].pdf"
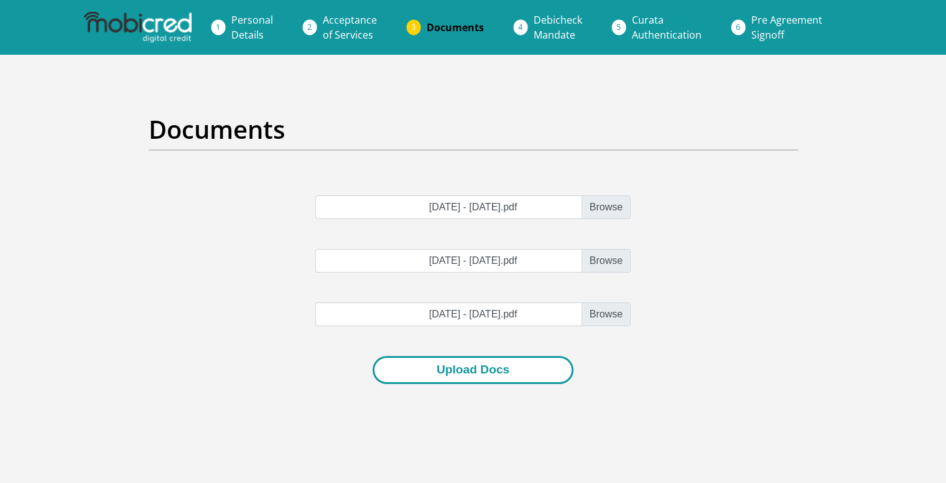
click at [489, 371] on button "Upload Docs" at bounding box center [472, 370] width 201 height 28
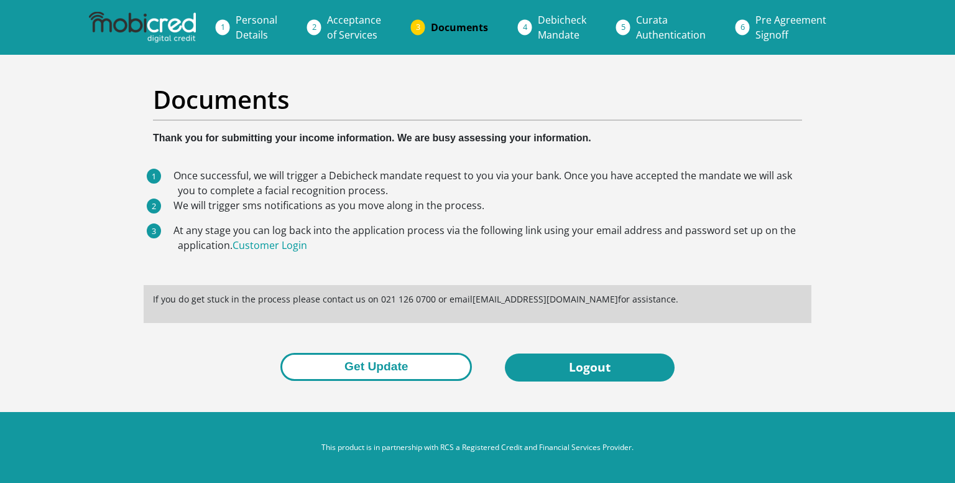
click at [353, 371] on button "Get Update" at bounding box center [376, 367] width 192 height 28
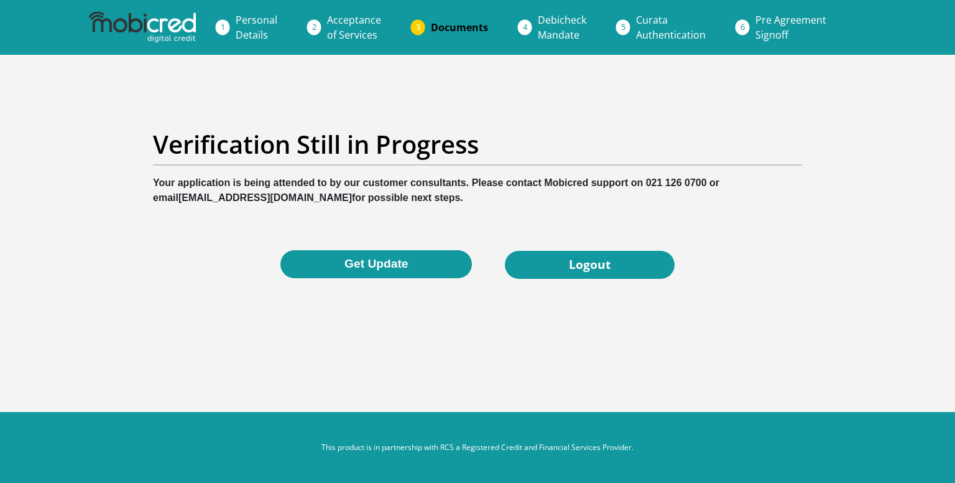
click at [446, 27] on span "Documents" at bounding box center [459, 28] width 57 height 14
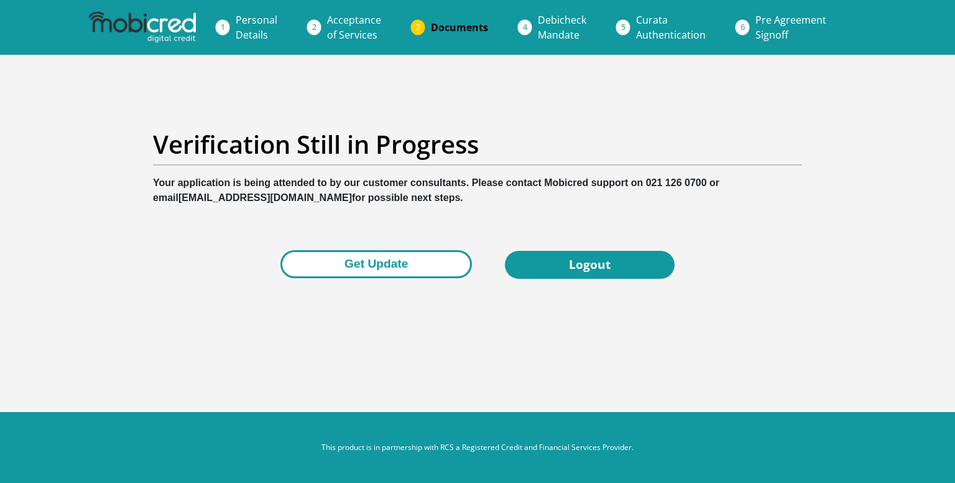
click at [380, 269] on button "Get Update" at bounding box center [376, 264] width 192 height 28
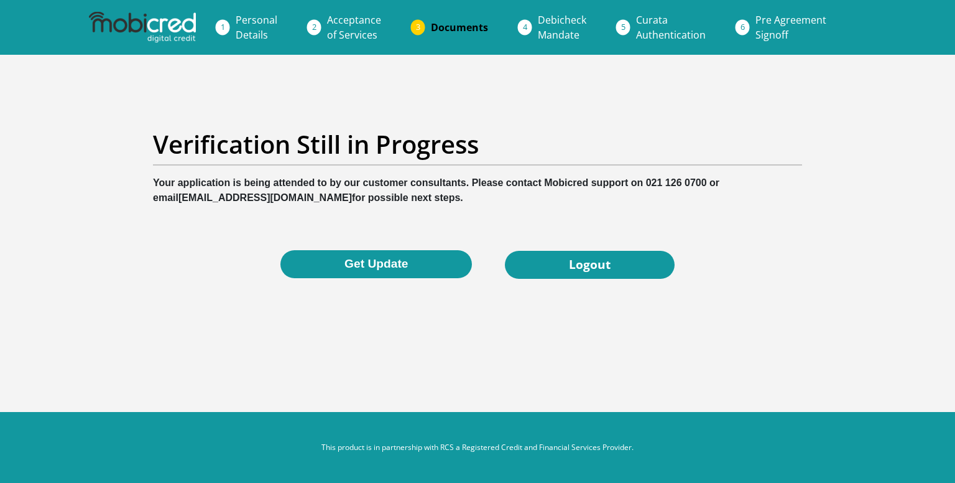
click at [555, 29] on span "Debicheck Mandate" at bounding box center [562, 27] width 49 height 29
click at [452, 26] on span "Documents" at bounding box center [459, 28] width 57 height 14
click at [593, 274] on link "Logout" at bounding box center [590, 265] width 170 height 28
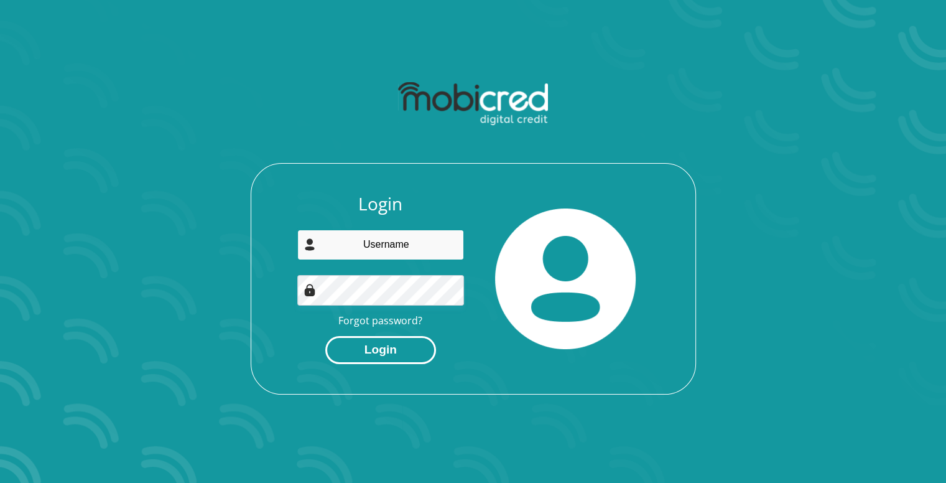
type input "[EMAIL_ADDRESS][DOMAIN_NAME]"
click at [378, 351] on button "Login" at bounding box center [380, 350] width 111 height 28
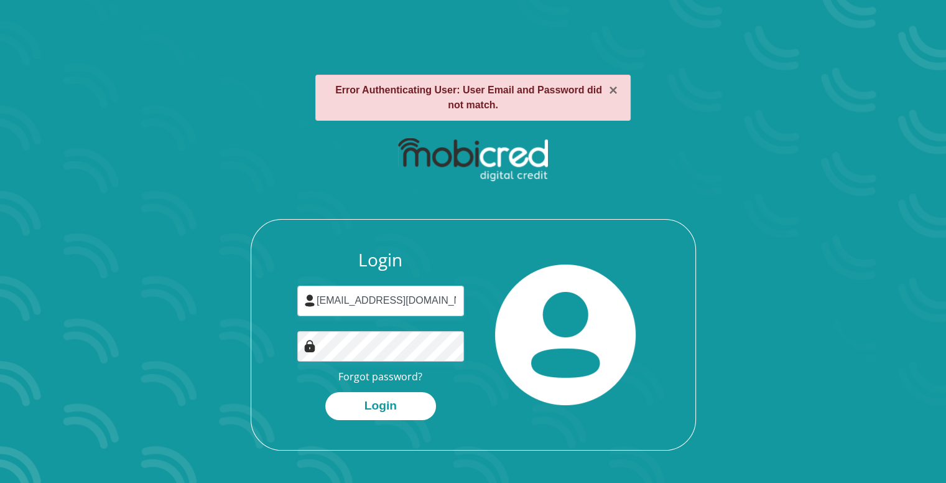
drag, startPoint x: 0, startPoint y: 0, endPoint x: 782, endPoint y: 255, distance: 822.8
click at [782, 255] on div "Login [EMAIL_ADDRESS][DOMAIN_NAME] Forgot password? Login" at bounding box center [473, 291] width 668 height 320
click at [455, 302] on input "[EMAIL_ADDRESS][DOMAIN_NAME]" at bounding box center [380, 300] width 167 height 30
click at [894, 177] on section "× Error Authenticating User: User Email and Password did not match. Login [EMAI…" at bounding box center [473, 241] width 946 height 483
click at [449, 307] on input "[EMAIL_ADDRESS]" at bounding box center [380, 300] width 167 height 30
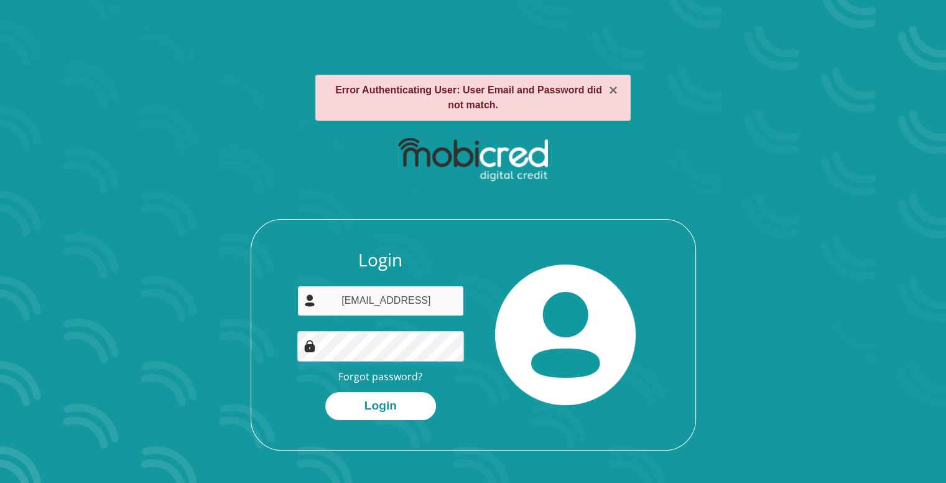
type input "[EMAIL_ADDRESS][DOMAIN_NAME]"
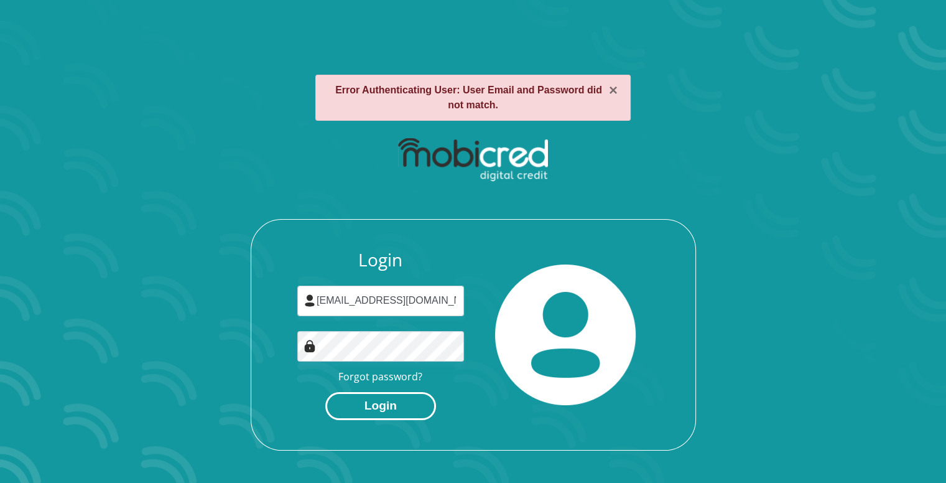
click at [404, 409] on button "Login" at bounding box center [380, 406] width 111 height 28
click at [614, 88] on button "×" at bounding box center [613, 90] width 9 height 15
